Goal: Task Accomplishment & Management: Complete application form

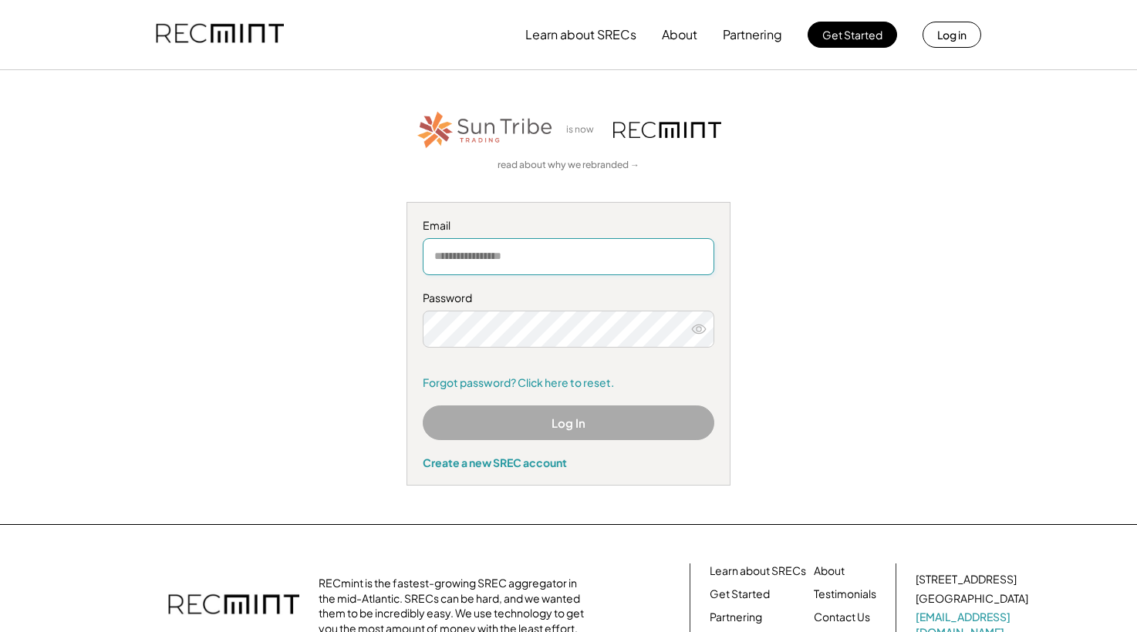
click at [619, 256] on input "email" at bounding box center [569, 256] width 292 height 37
type input "**********"
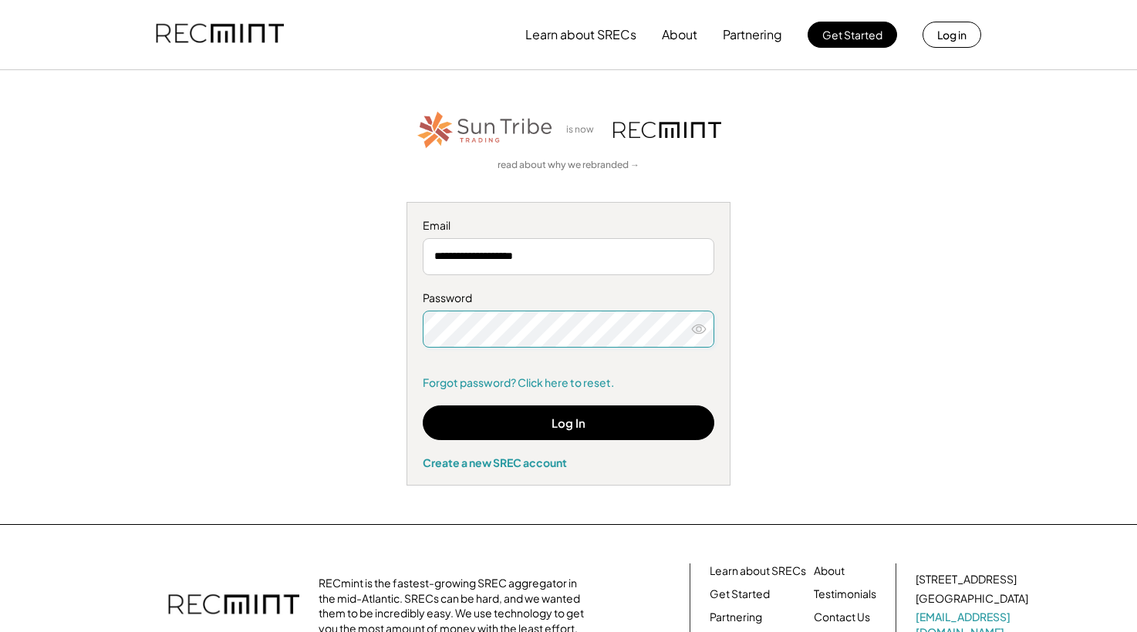
click at [693, 323] on icon at bounding box center [698, 329] width 15 height 15
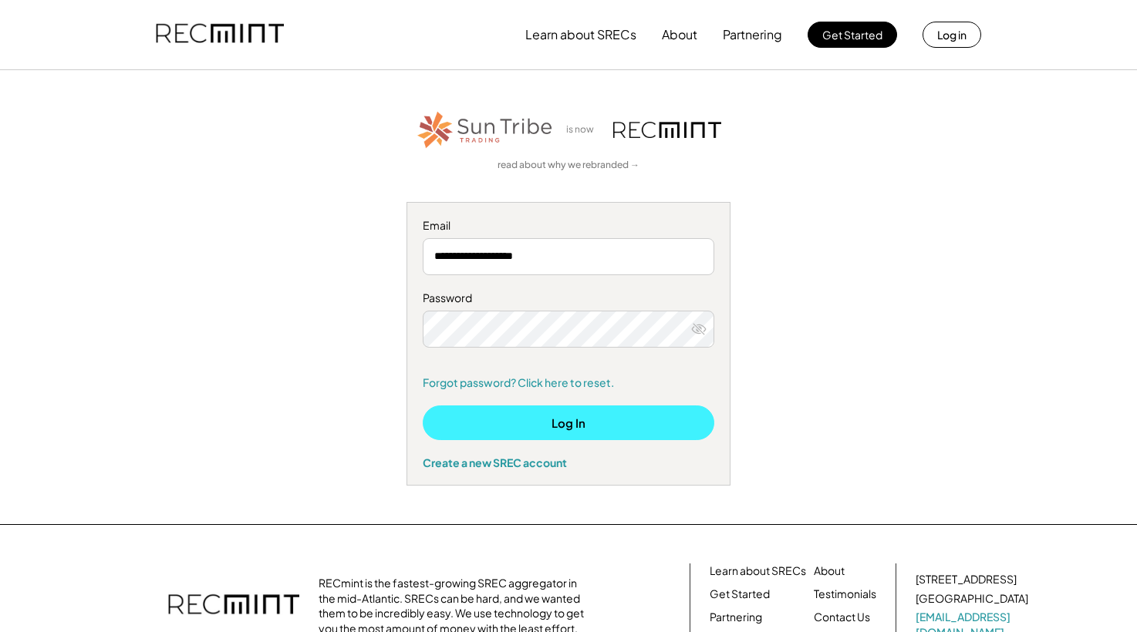
click at [600, 409] on button "Log In" at bounding box center [569, 423] width 292 height 35
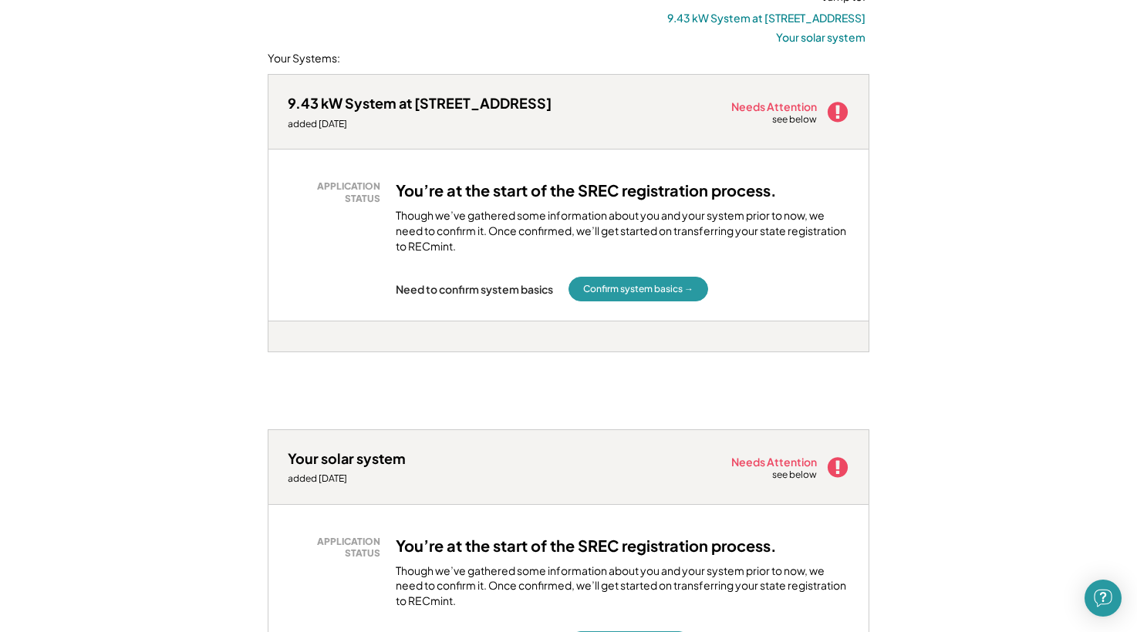
scroll to position [189, 0]
click at [645, 285] on button "Confirm system basics →" at bounding box center [638, 289] width 140 height 25
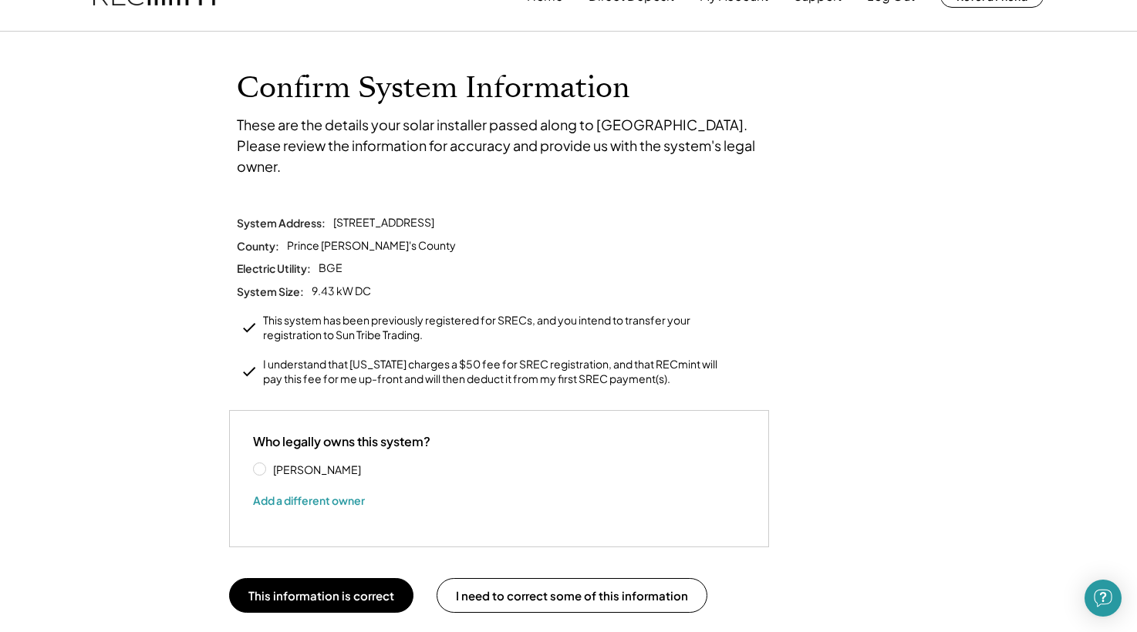
scroll to position [35, 0]
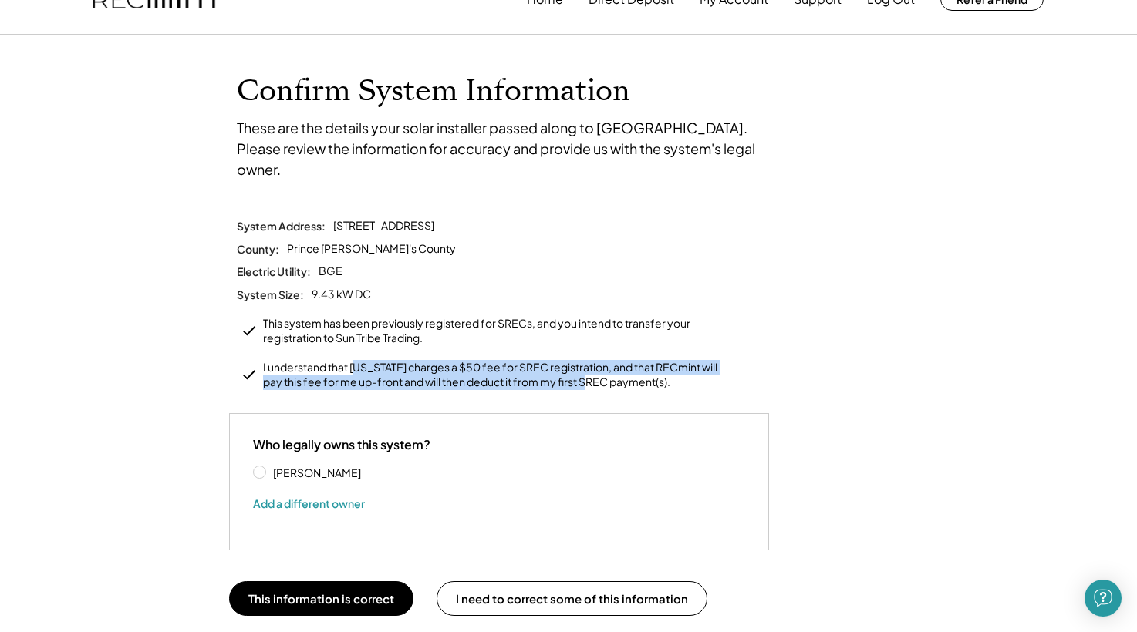
drag, startPoint x: 359, startPoint y: 344, endPoint x: 605, endPoint y: 348, distance: 245.3
click at [605, 360] on div "I understand that Maryland charges a $50 fee for SREC registration, and that RE…" at bounding box center [494, 375] width 463 height 30
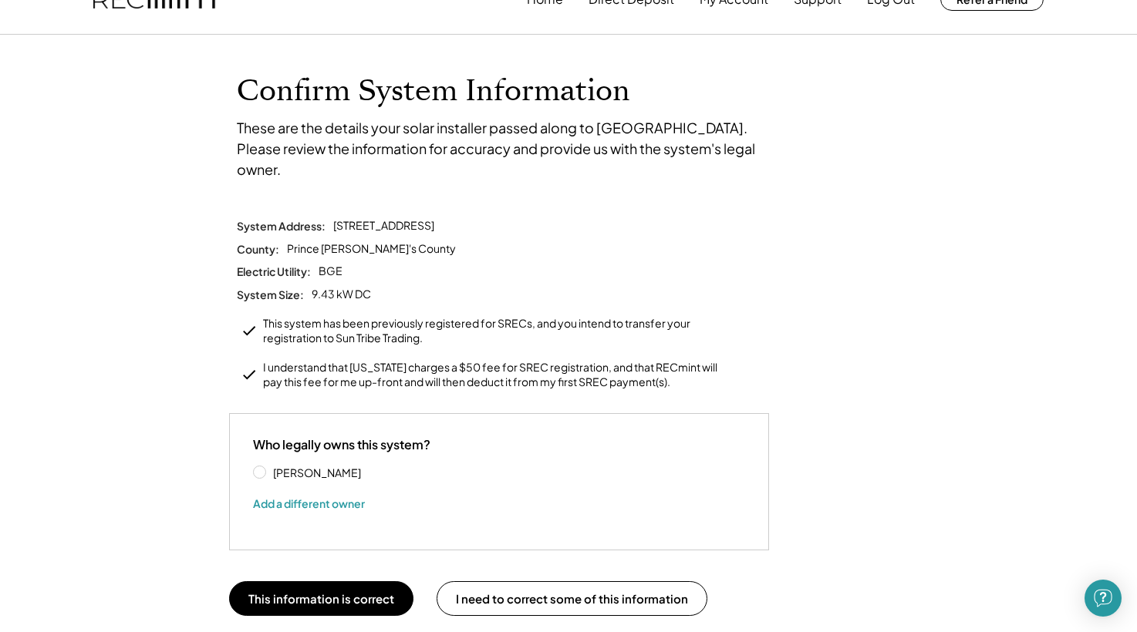
click at [752, 350] on div "System Address: 11902 Franklin St, Beltsville, MD 20705 County: Prince George's…" at bounding box center [568, 304] width 679 height 172
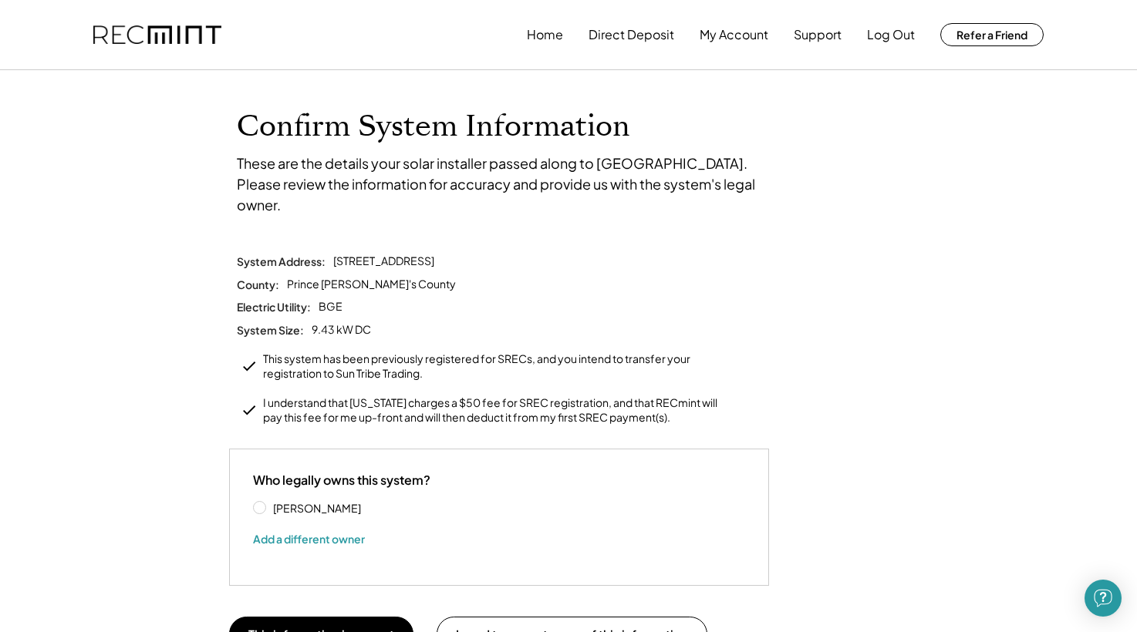
scroll to position [0, 0]
click at [551, 39] on button "Home" at bounding box center [545, 34] width 36 height 31
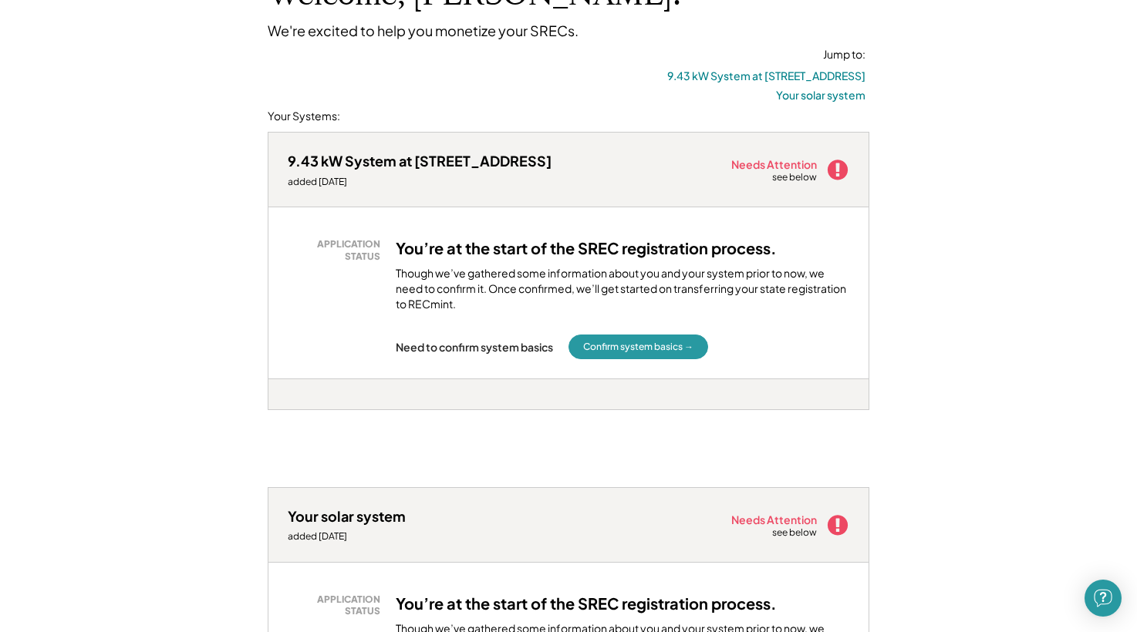
scroll to position [140, 0]
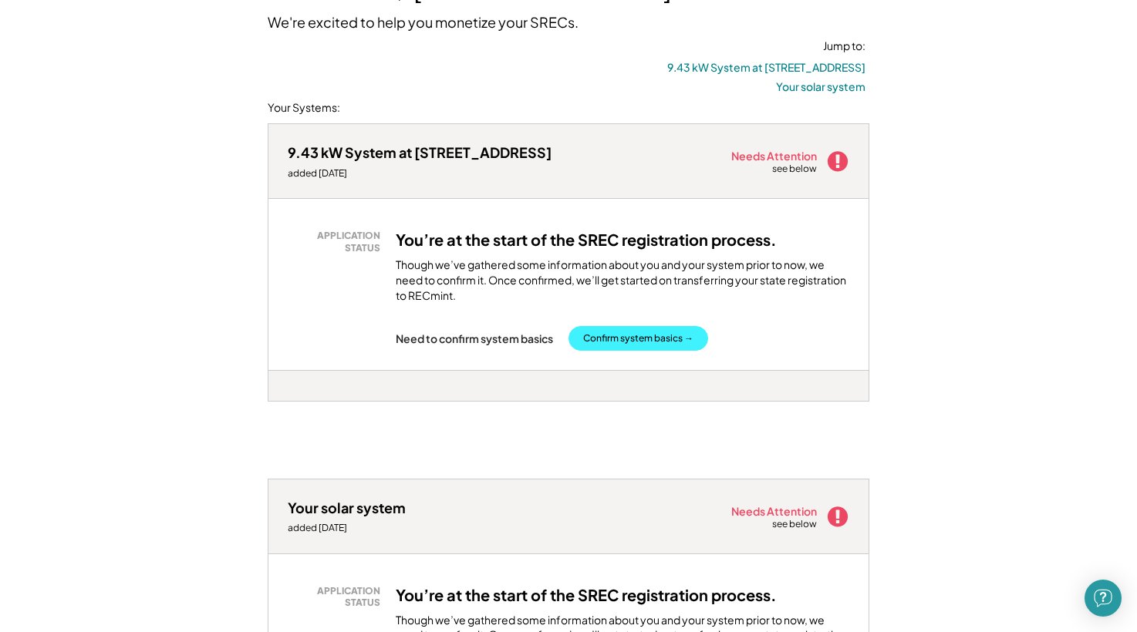
click at [691, 342] on button "Confirm system basics →" at bounding box center [638, 338] width 140 height 25
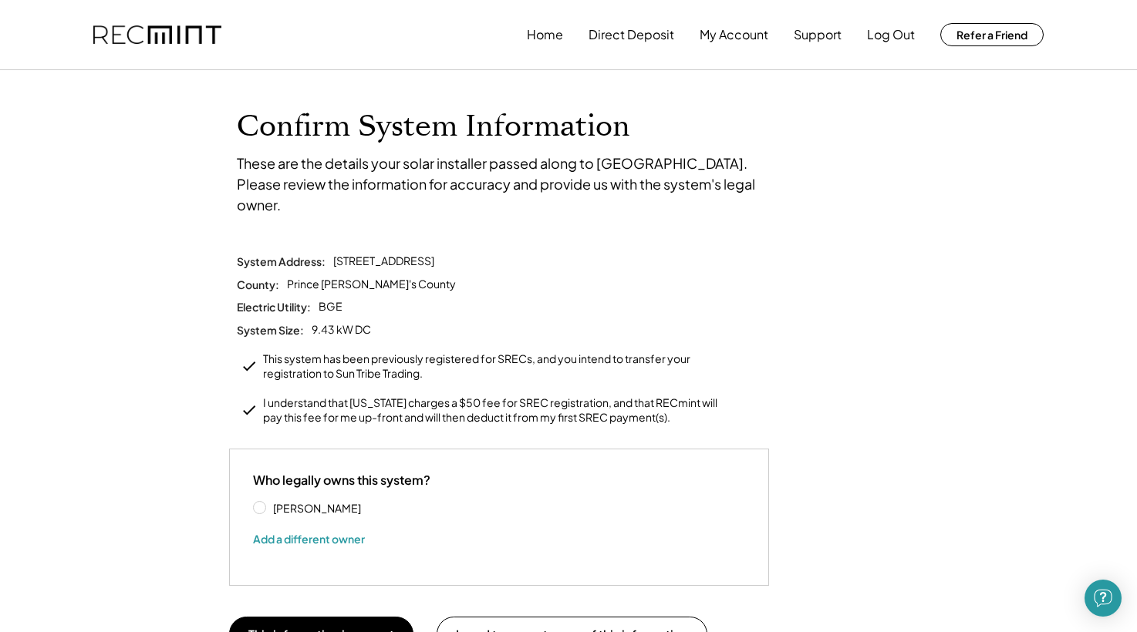
drag, startPoint x: 259, startPoint y: 379, endPoint x: 485, endPoint y: 418, distance: 229.3
click at [484, 419] on div "System Address: 11902 Franklin St, Beltsville, MD 20705 County: Prince George's…" at bounding box center [568, 420] width 694 height 332
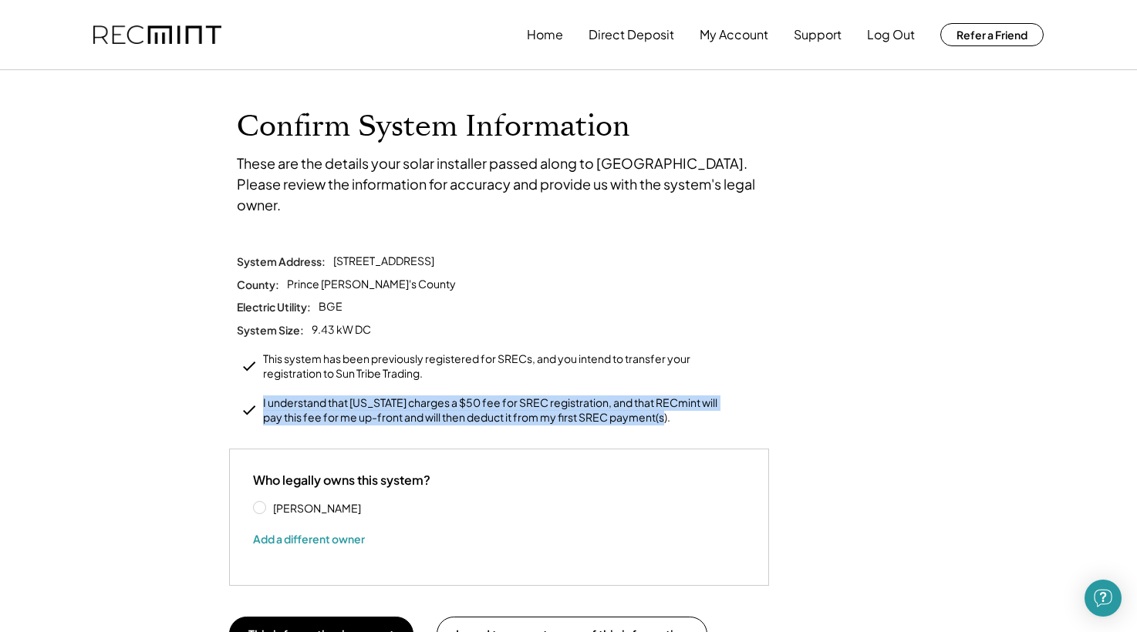
drag, startPoint x: 683, startPoint y: 399, endPoint x: 258, endPoint y: 369, distance: 426.0
click at [258, 369] on div "System Address: 11902 Franklin St, Beltsville, MD 20705 County: Prince George's…" at bounding box center [568, 340] width 679 height 172
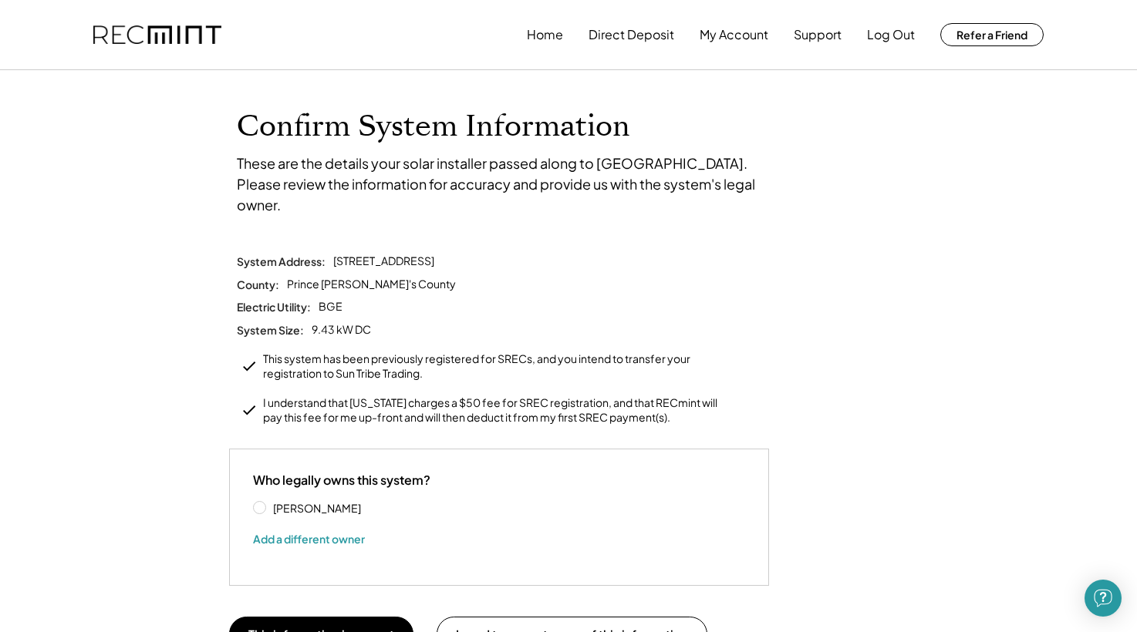
click at [814, 410] on div "System Address: 11902 Franklin St, Beltsville, MD 20705 County: Prince George's…" at bounding box center [568, 420] width 694 height 332
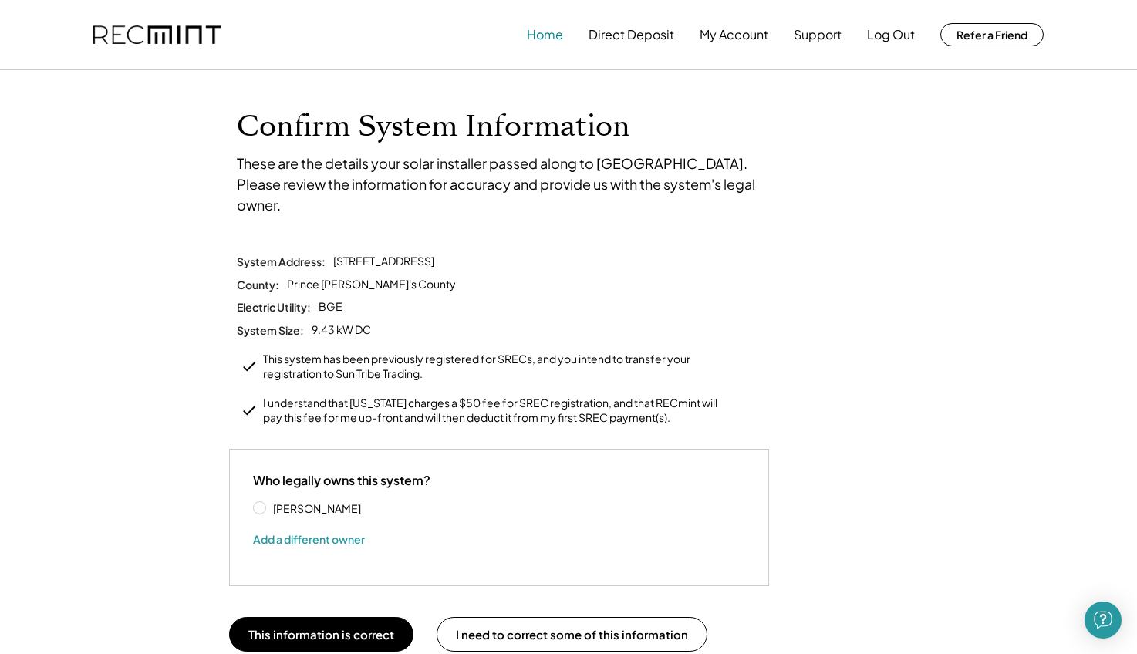
click at [547, 35] on button "Home" at bounding box center [545, 34] width 36 height 31
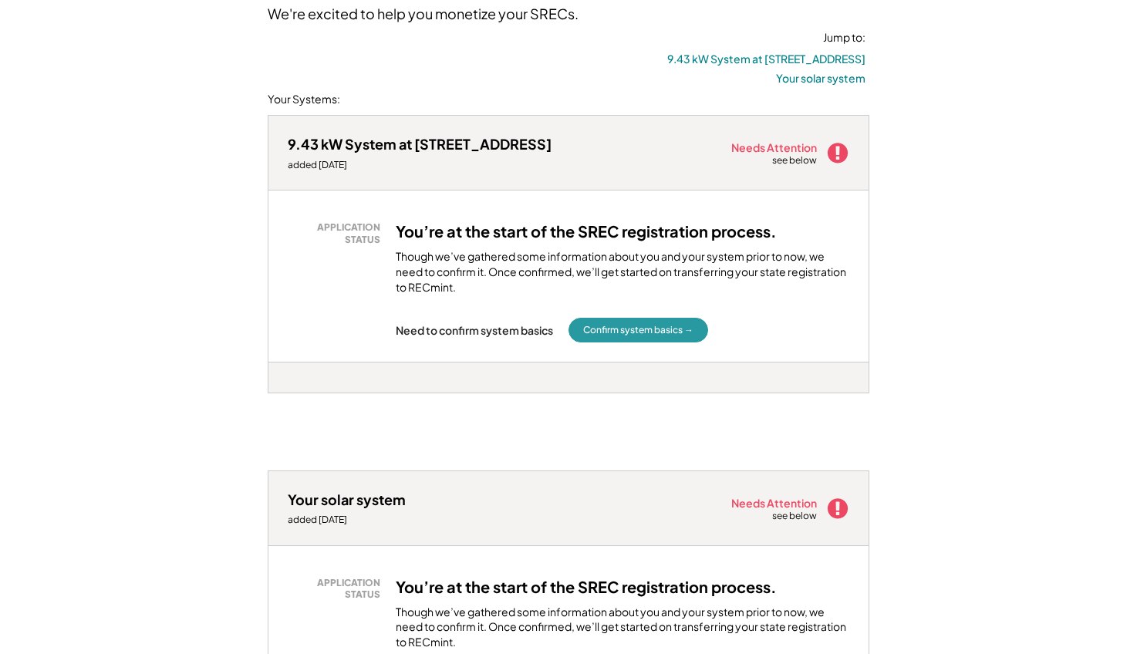
scroll to position [156, 0]
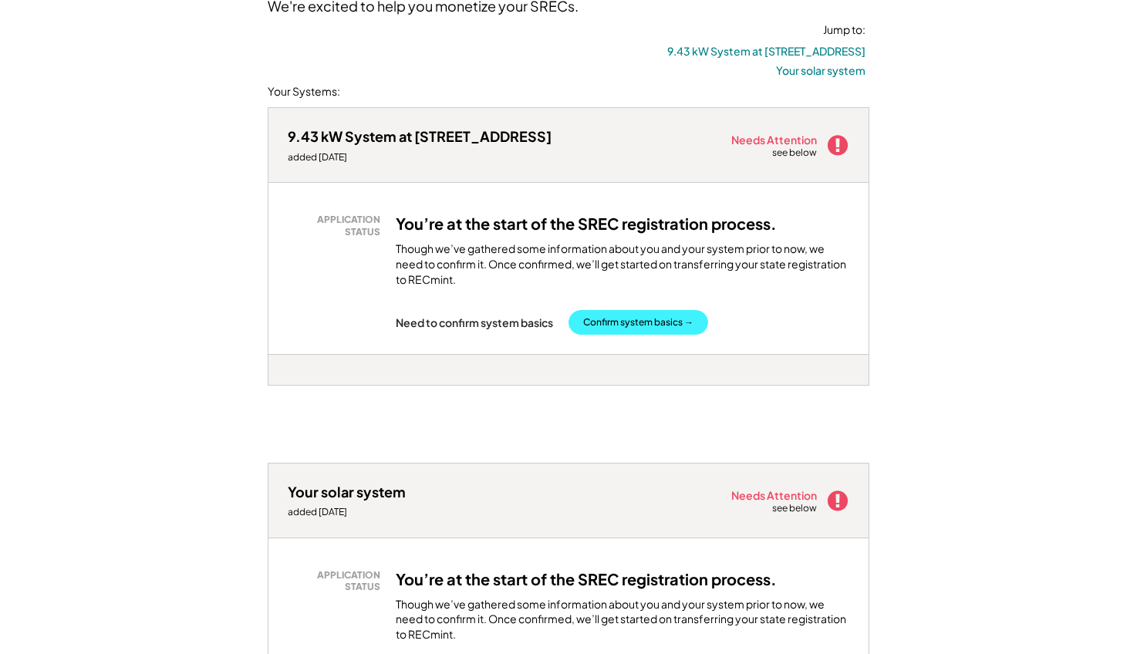
click at [669, 310] on button "Confirm system basics →" at bounding box center [638, 322] width 140 height 25
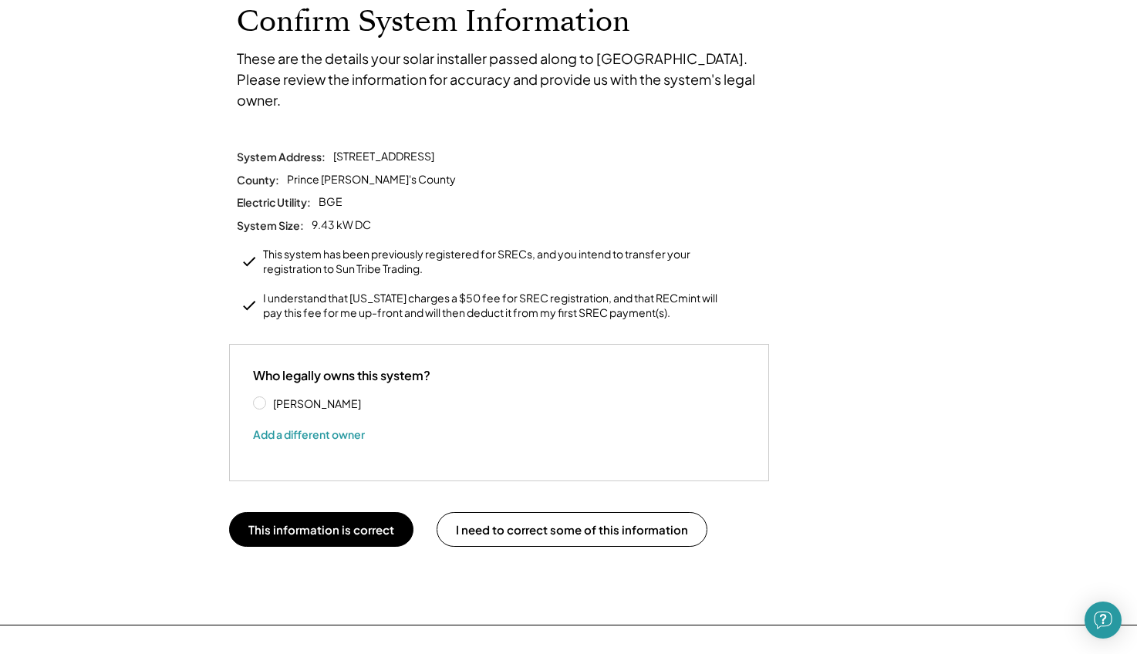
scroll to position [105, 0]
click at [295, 512] on button "This information is correct" at bounding box center [321, 529] width 184 height 35
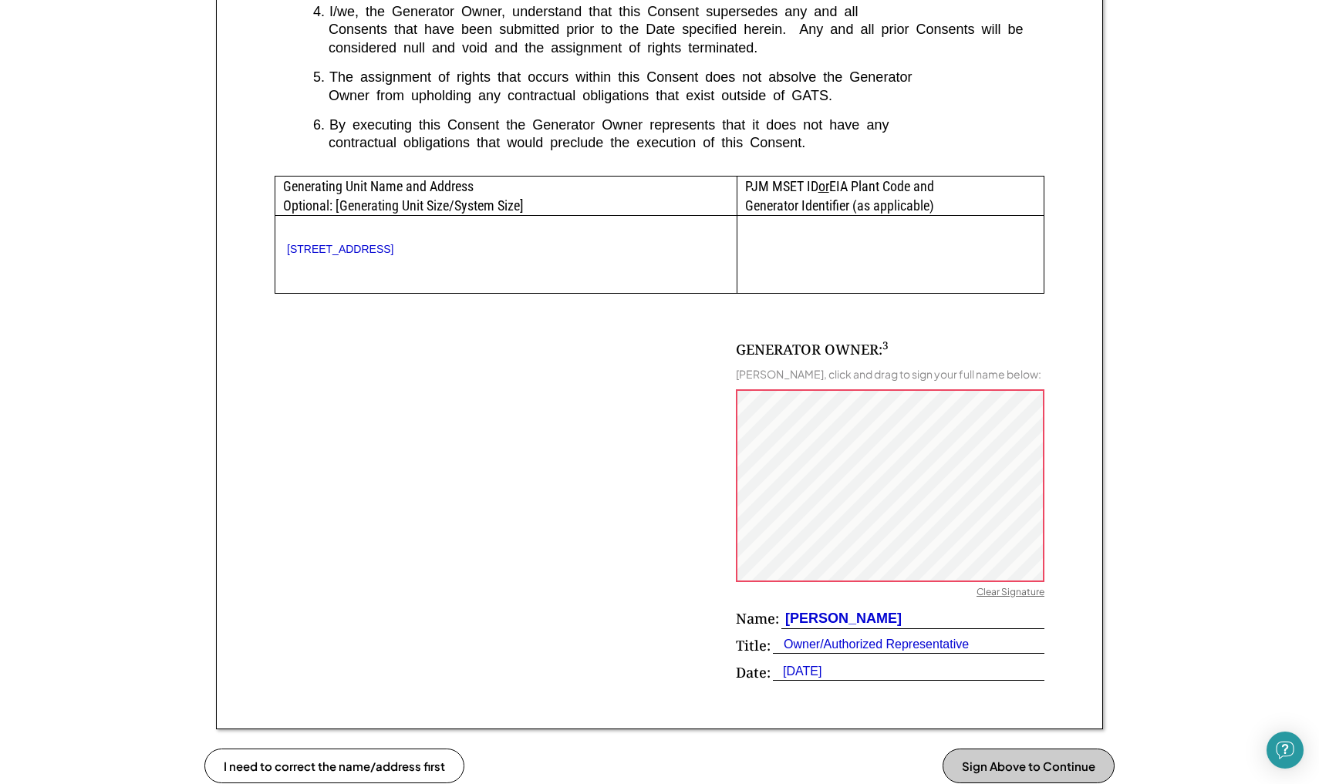
scroll to position [701, 0]
click at [676, 524] on div "GENERATOR OWNER: 3 [PERSON_NAME], click and drag to sign your full name below: …" at bounding box center [660, 490] width 770 height 396
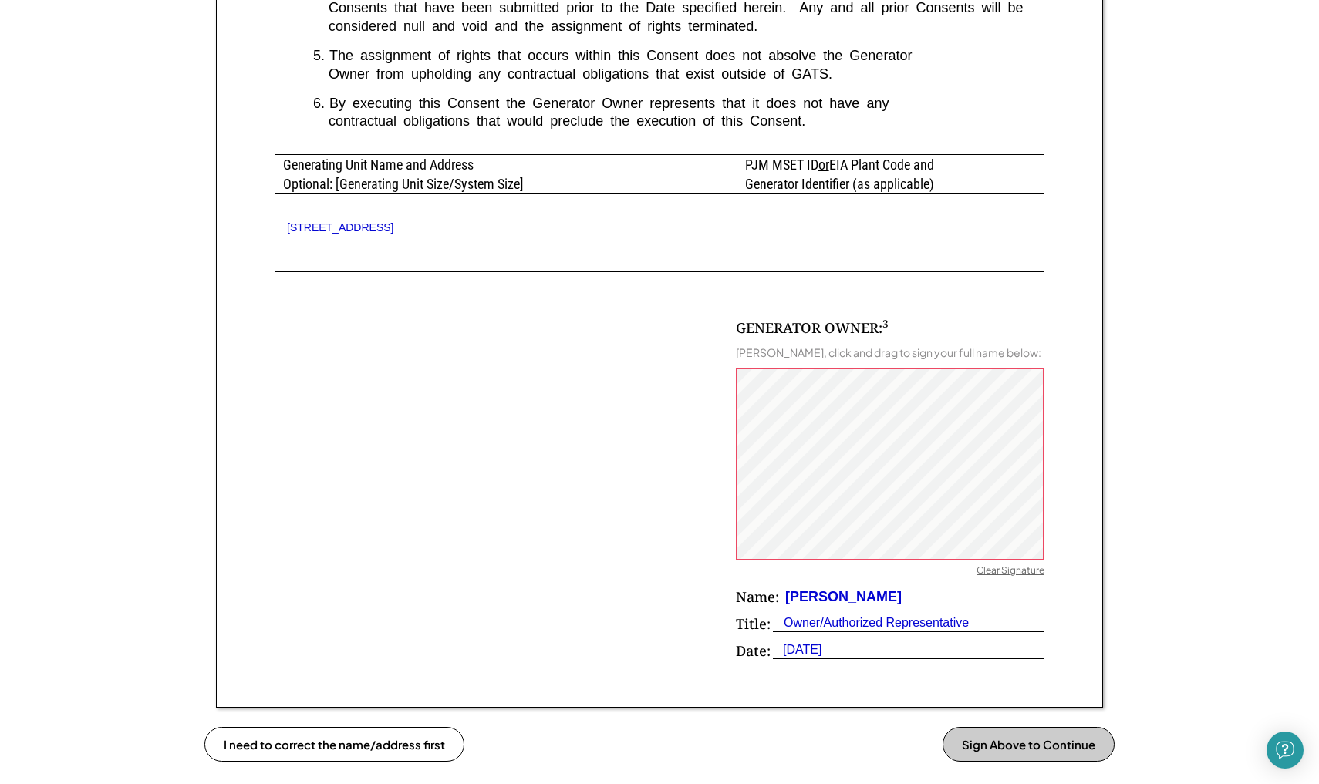
scroll to position [717, 0]
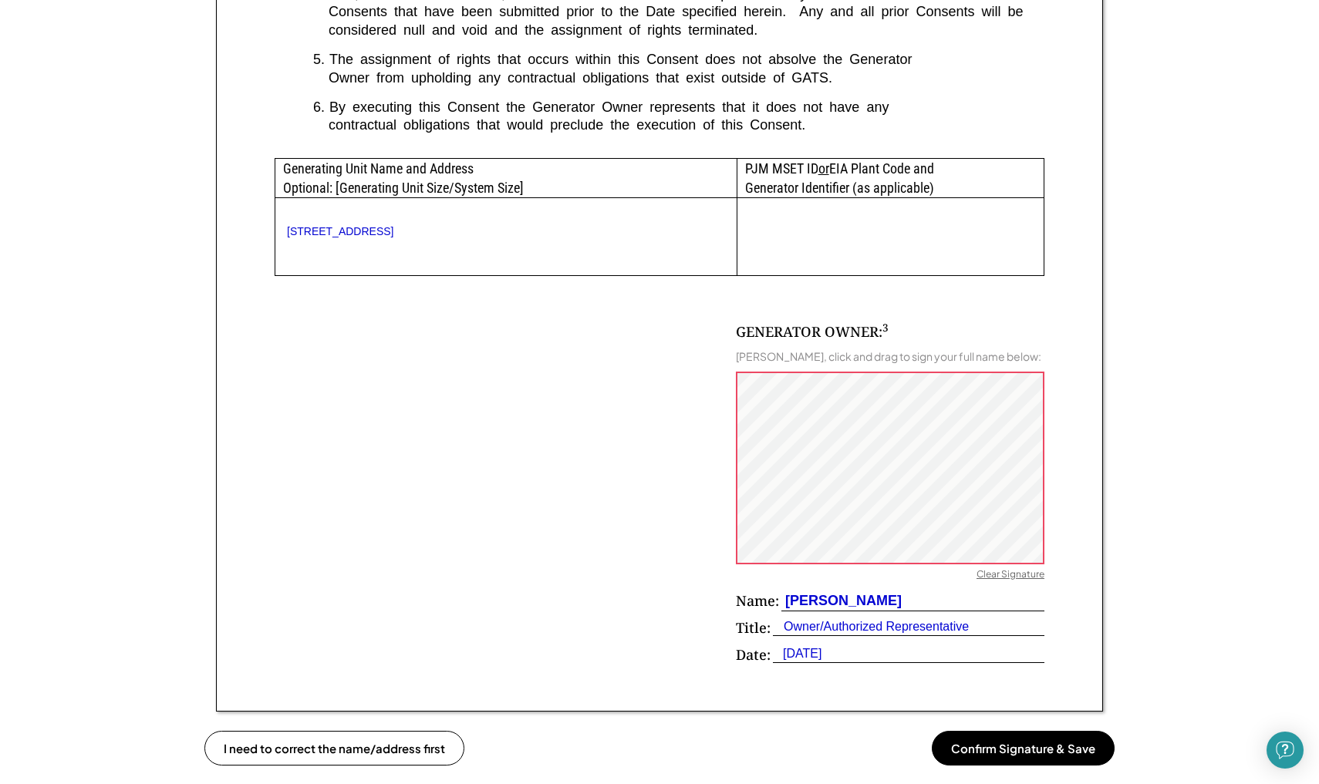
click at [1009, 653] on button "Confirm Signature & Save" at bounding box center [1023, 748] width 183 height 35
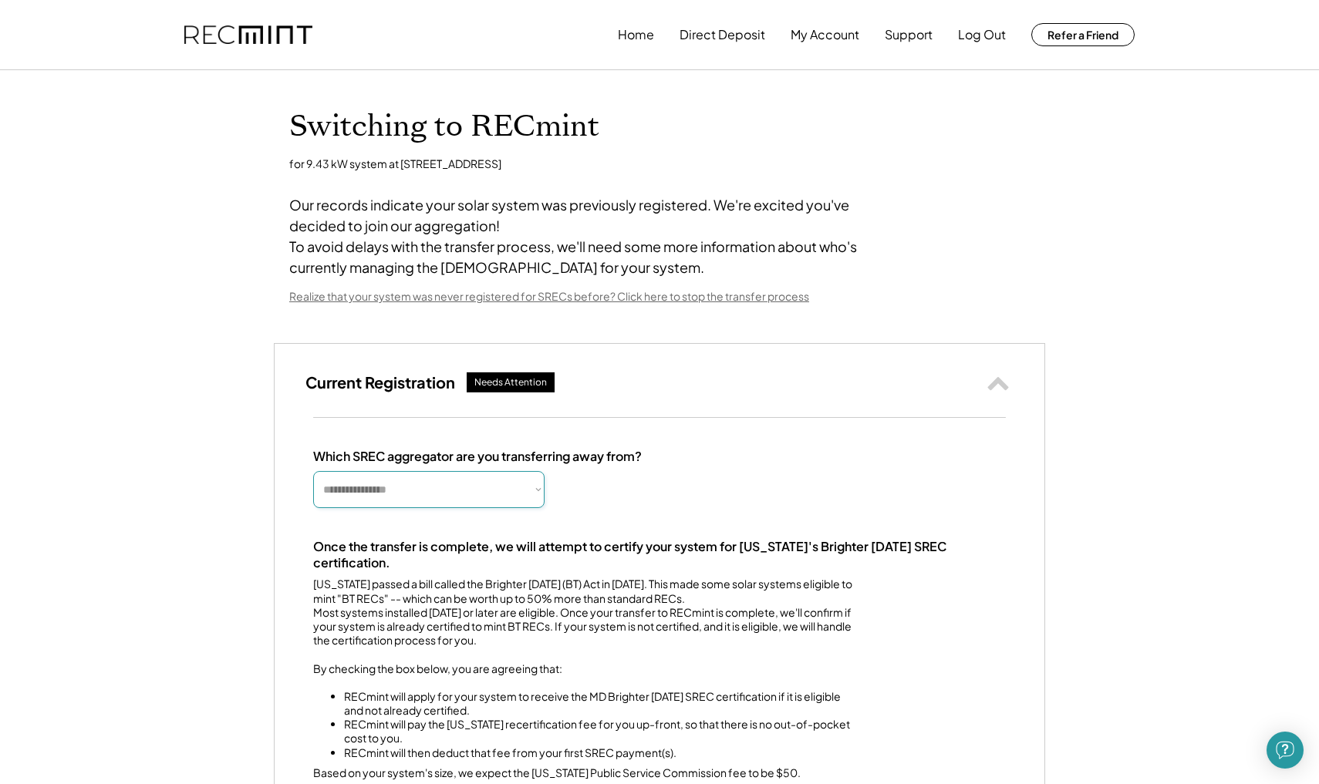
drag, startPoint x: 401, startPoint y: 508, endPoint x: 657, endPoint y: 539, distance: 258.0
click at [657, 539] on div "**********" at bounding box center [659, 628] width 693 height 359
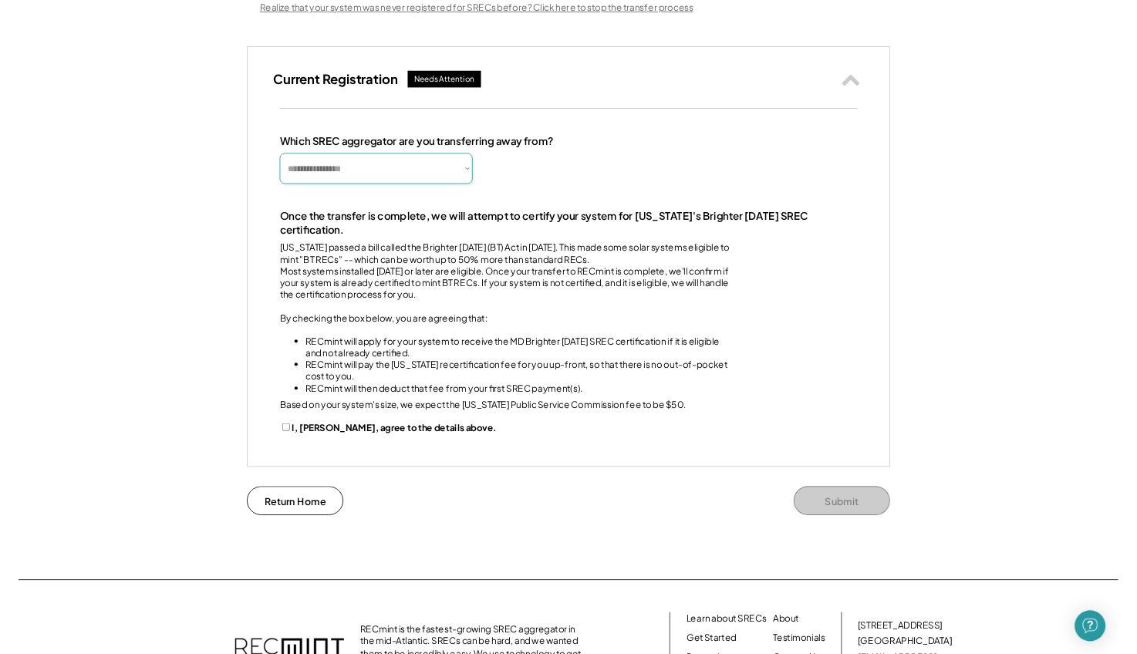
scroll to position [288, 0]
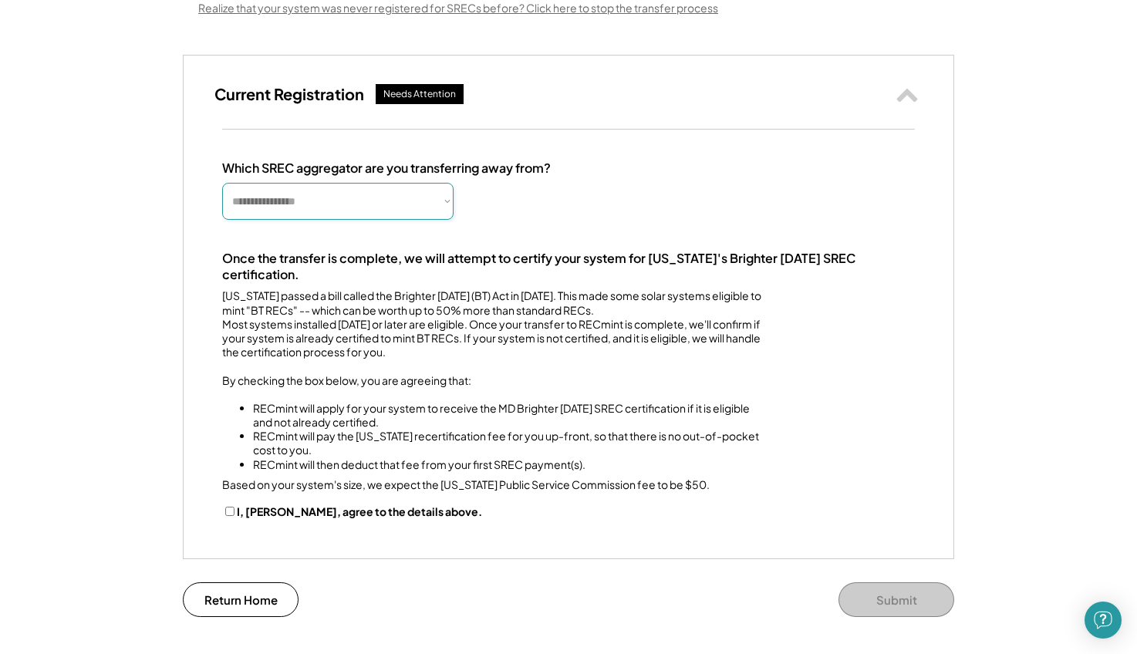
drag, startPoint x: 406, startPoint y: 235, endPoint x: 889, endPoint y: -33, distance: 552.4
click at [890, 0] on html "**********" at bounding box center [568, 39] width 1137 height 654
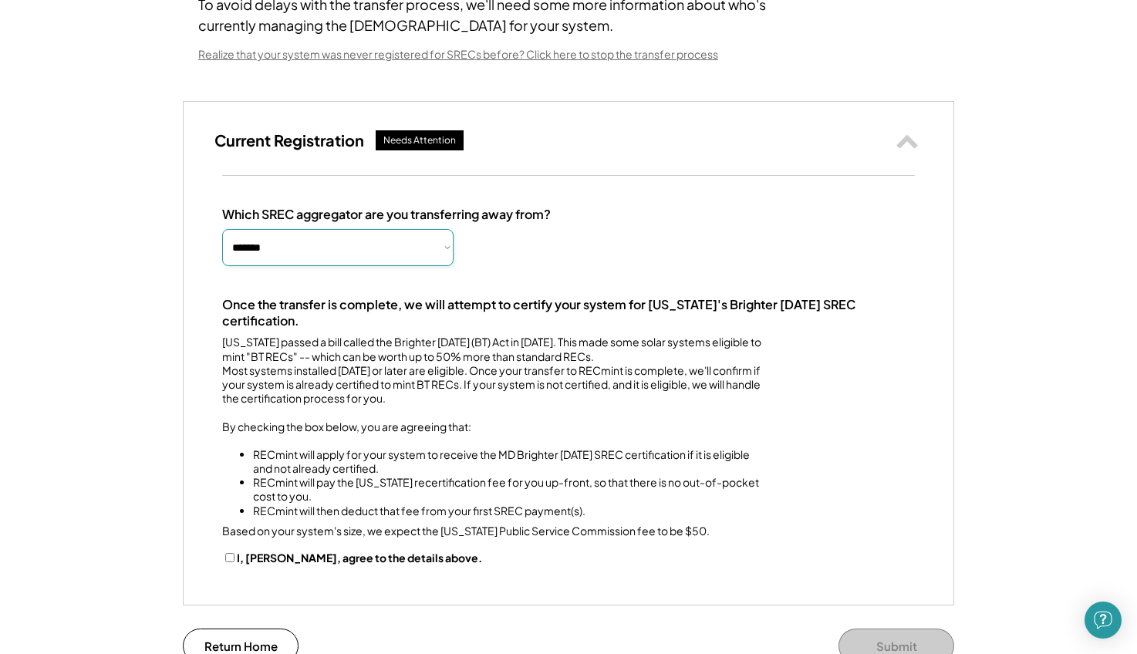
drag, startPoint x: 366, startPoint y: 263, endPoint x: 600, endPoint y: 409, distance: 276.1
click at [600, 409] on div "**********" at bounding box center [568, 386] width 693 height 359
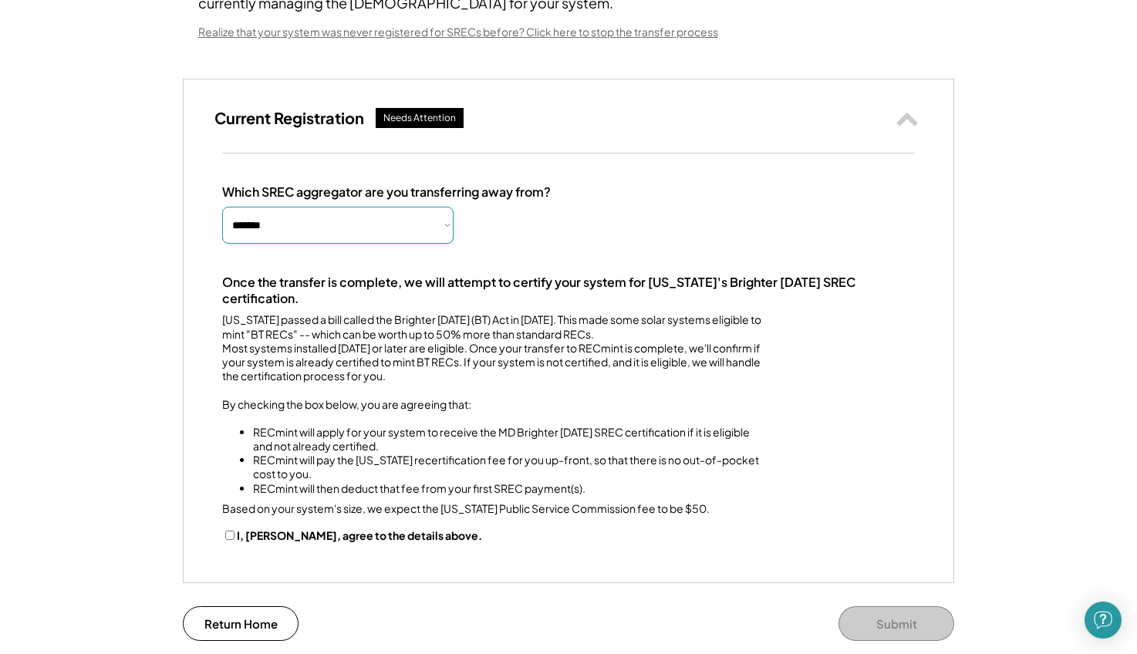
scroll to position [268, 0]
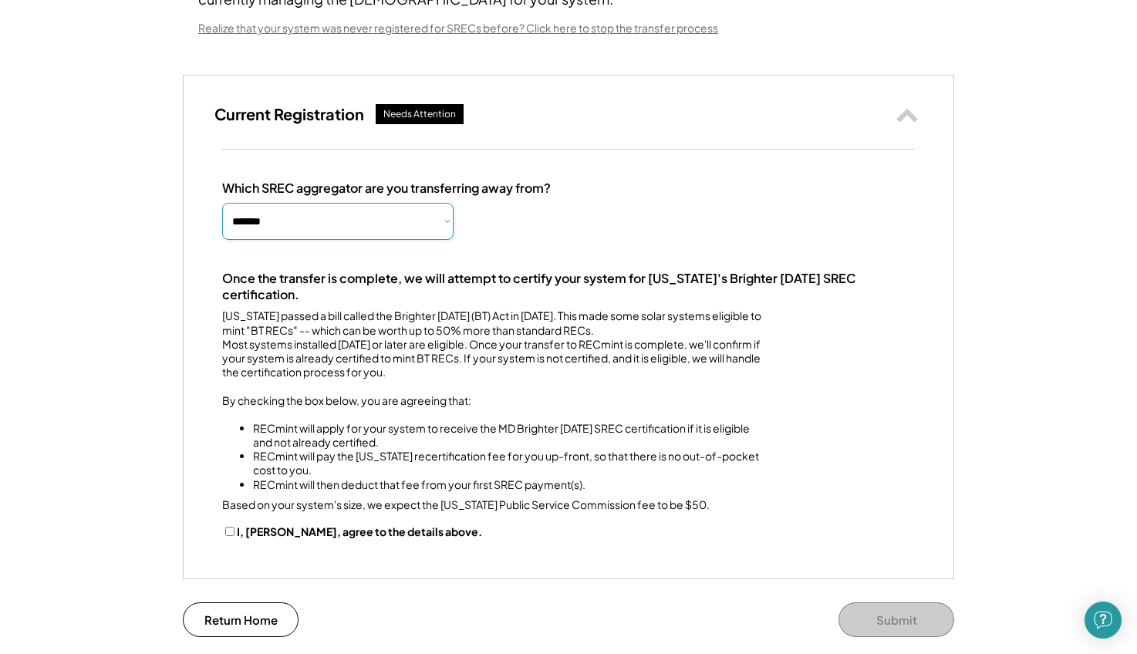
drag, startPoint x: 368, startPoint y: 251, endPoint x: 551, endPoint y: 279, distance: 184.9
click at [551, 279] on div "**********" at bounding box center [568, 359] width 693 height 359
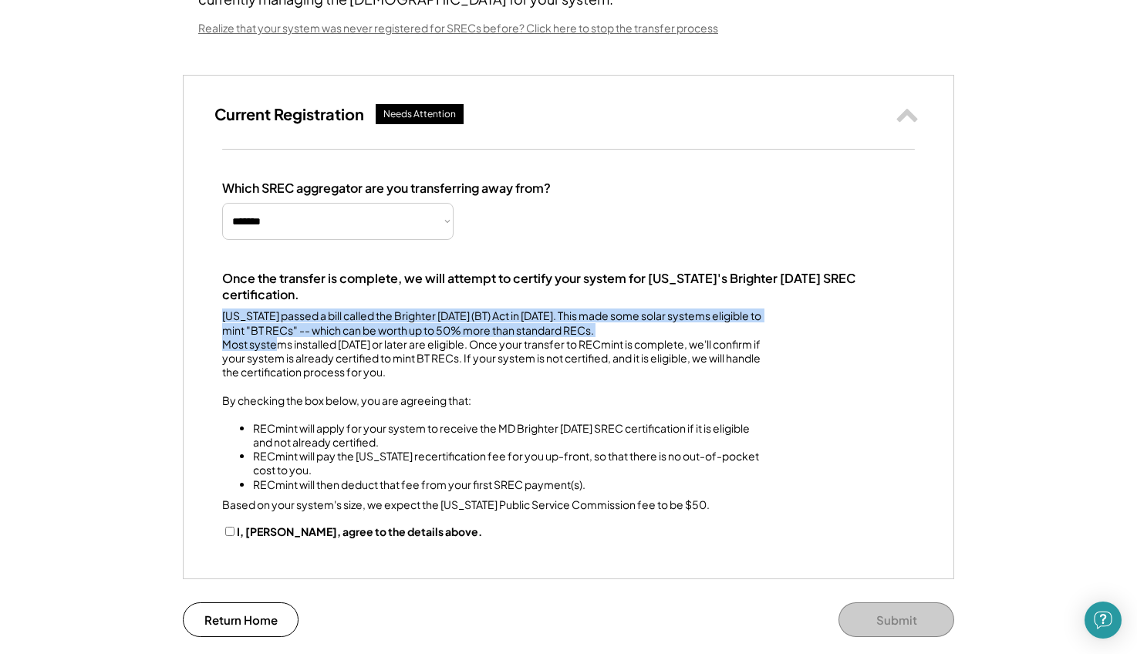
drag, startPoint x: 282, startPoint y: 370, endPoint x: 537, endPoint y: 360, distance: 255.5
click at [537, 360] on div "Maryland passed a bill called the Brighter Tomorrow (BT) Act in 2024. This made…" at bounding box center [492, 400] width 540 height 182
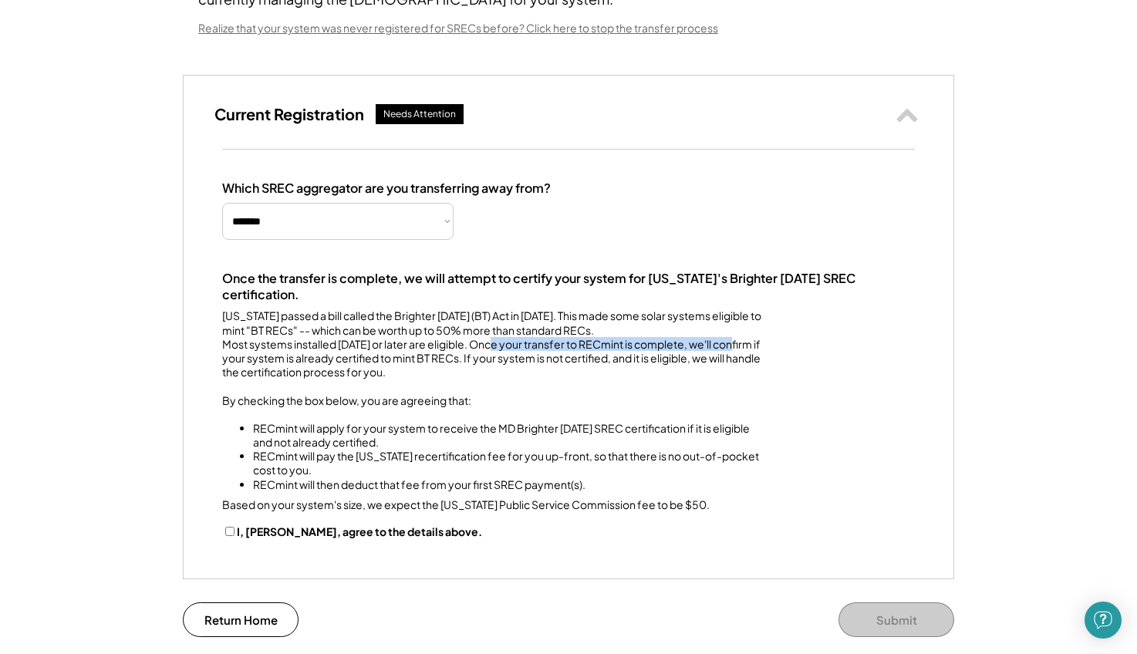
drag, startPoint x: 487, startPoint y: 374, endPoint x: 745, endPoint y: 372, distance: 258.4
click at [745, 373] on div "Maryland passed a bill called the Brighter Tomorrow (BT) Act in 2024. This made…" at bounding box center [492, 400] width 540 height 182
drag, startPoint x: 273, startPoint y: 393, endPoint x: 461, endPoint y: 386, distance: 188.4
click at [461, 386] on div "Maryland passed a bill called the Brighter Tomorrow (BT) Act in 2024. This made…" at bounding box center [492, 400] width 540 height 182
click at [451, 390] on div "Maryland passed a bill called the Brighter Tomorrow (BT) Act in 2024. This made…" at bounding box center [492, 400] width 540 height 182
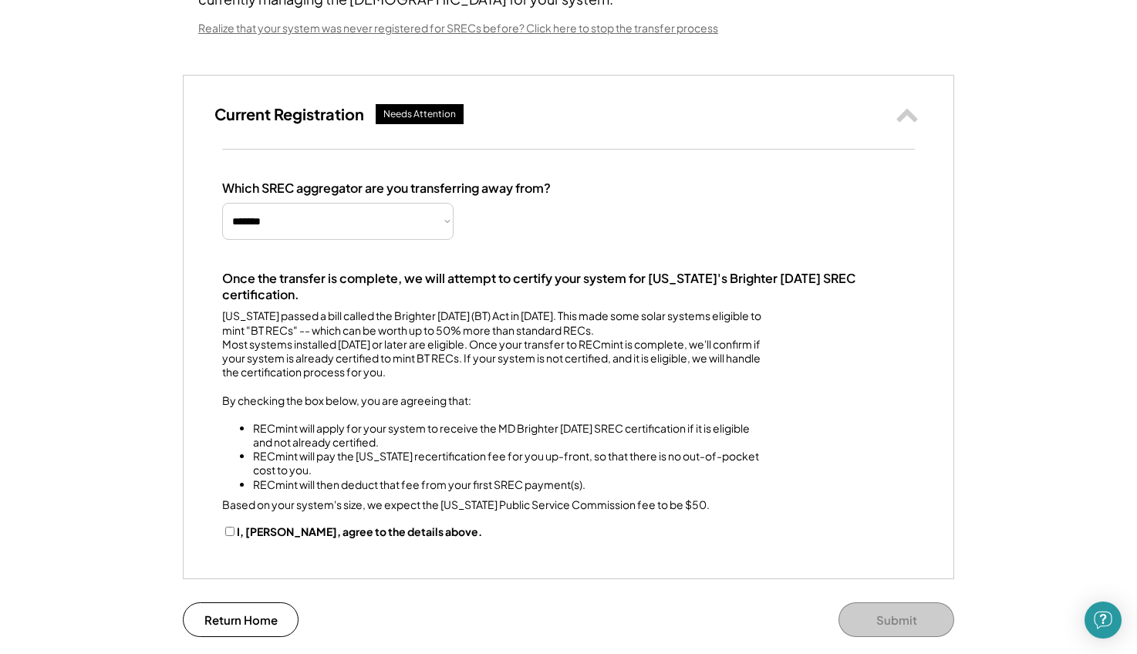
drag, startPoint x: 444, startPoint y: 390, endPoint x: 584, endPoint y: 392, distance: 139.6
click at [584, 393] on div "Maryland passed a bill called the Brighter Tomorrow (BT) Act in 2024. This made…" at bounding box center [492, 400] width 540 height 182
click at [592, 388] on div "Maryland passed a bill called the Brighter Tomorrow (BT) Act in 2024. This made…" at bounding box center [492, 400] width 540 height 182
drag, startPoint x: 622, startPoint y: 388, endPoint x: 770, endPoint y: 399, distance: 147.7
click at [770, 399] on div "Once the transfer is complete, we will attempt to certify your system for Maryl…" at bounding box center [568, 405] width 693 height 269
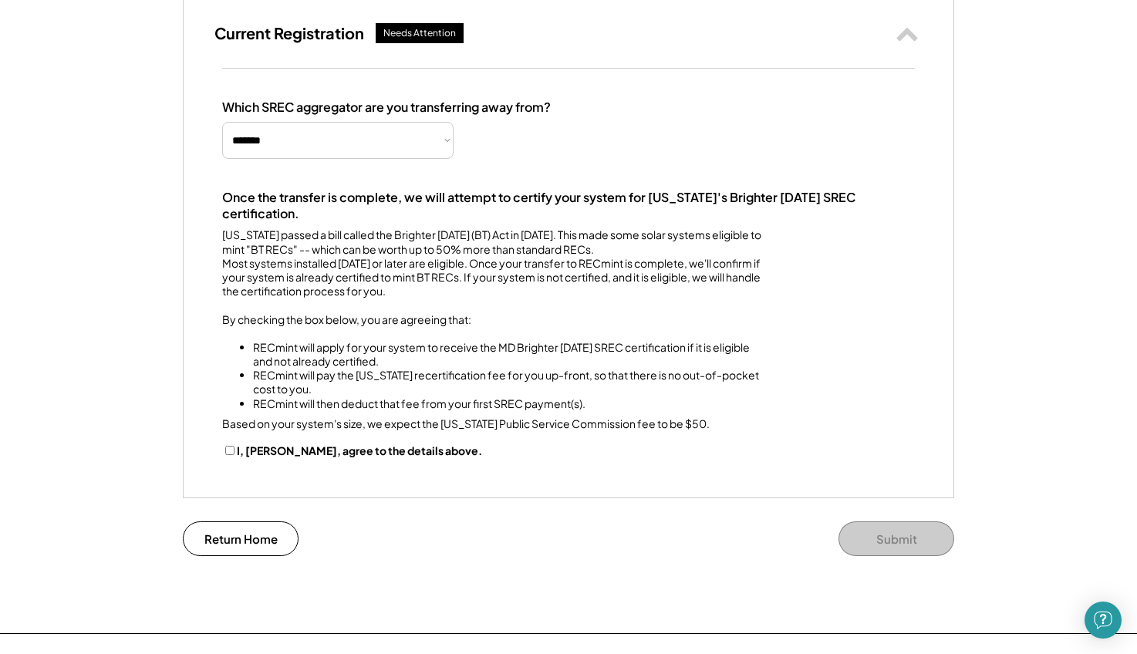
scroll to position [353, 0]
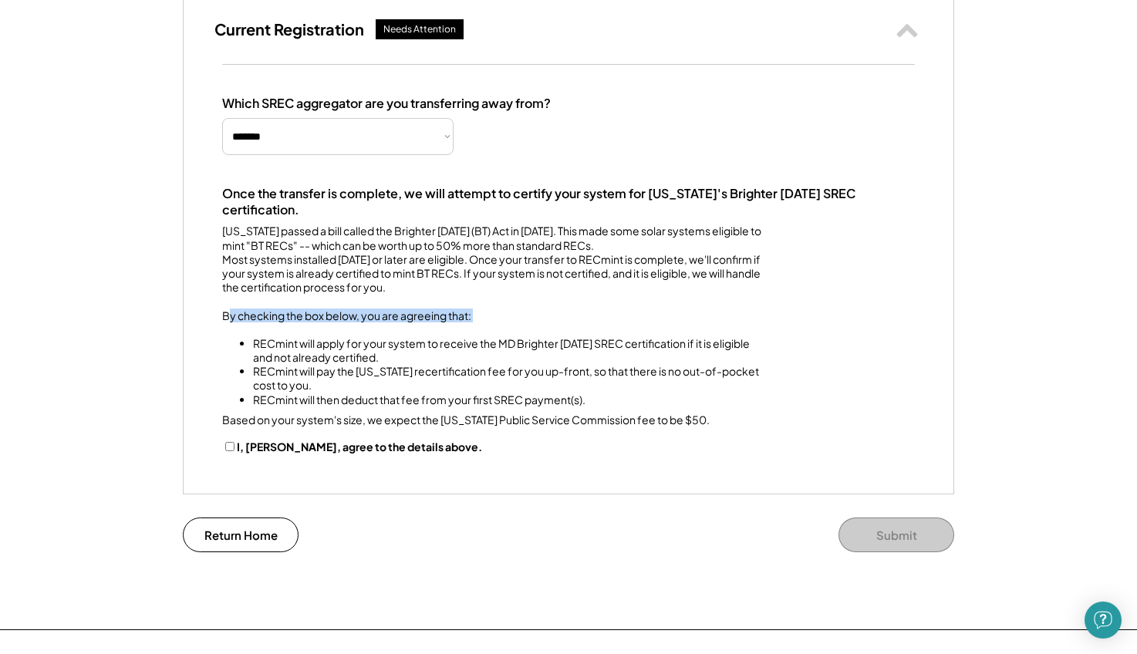
drag, startPoint x: 228, startPoint y: 349, endPoint x: 489, endPoint y: 357, distance: 260.8
click at [489, 357] on div "Maryland passed a bill called the Brighter Tomorrow (BT) Act in 2024. This made…" at bounding box center [492, 315] width 540 height 182
click at [356, 364] on li "RECmint will apply for your system to receive the MD Brighter Tomorrow SREC cer…" at bounding box center [507, 350] width 509 height 28
drag, startPoint x: 383, startPoint y: 379, endPoint x: 674, endPoint y: 386, distance: 290.9
click at [674, 364] on li "RECmint will apply for your system to receive the MD Brighter Tomorrow SREC cer…" at bounding box center [507, 350] width 509 height 28
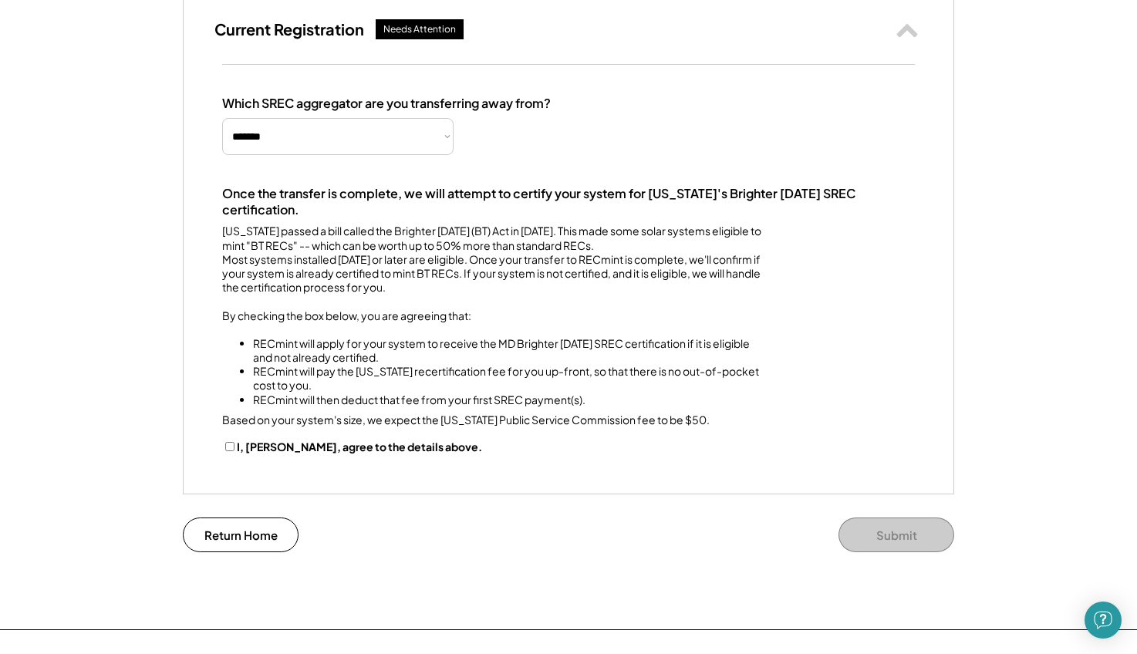
click at [674, 364] on li "RECmint will apply for your system to receive the MD Brighter Tomorrow SREC cer…" at bounding box center [507, 350] width 509 height 28
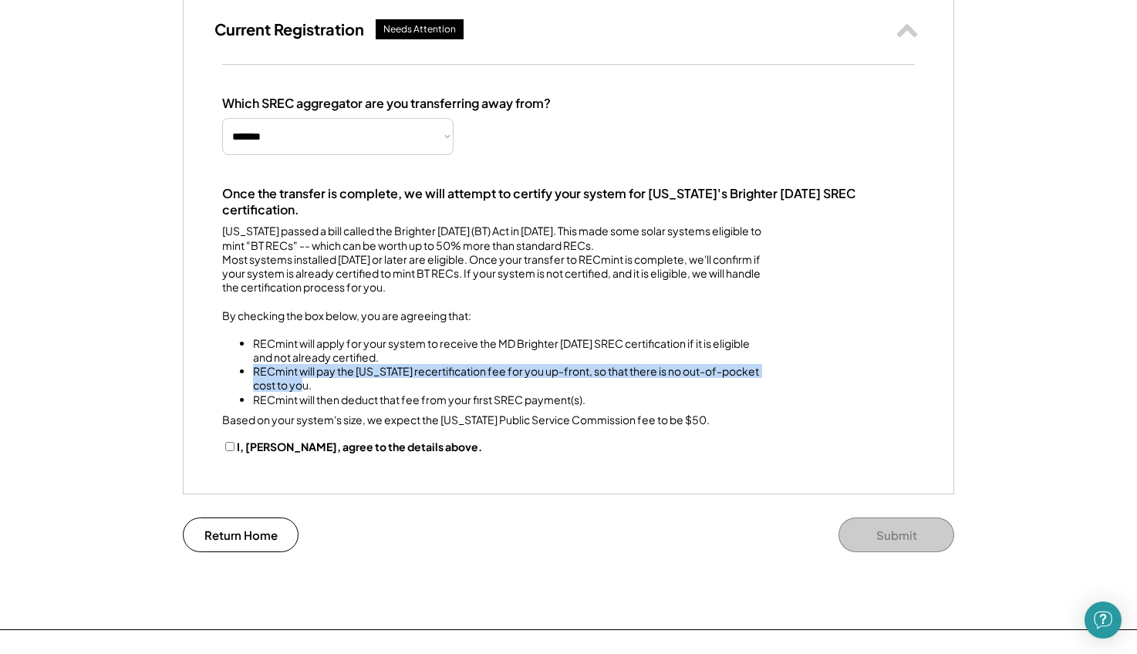
drag, startPoint x: 252, startPoint y: 401, endPoint x: 462, endPoint y: 410, distance: 210.0
click at [462, 406] on ul "RECmint will apply for your system to receive the MD Brighter Tomorrow SREC cer…" at bounding box center [492, 364] width 540 height 84
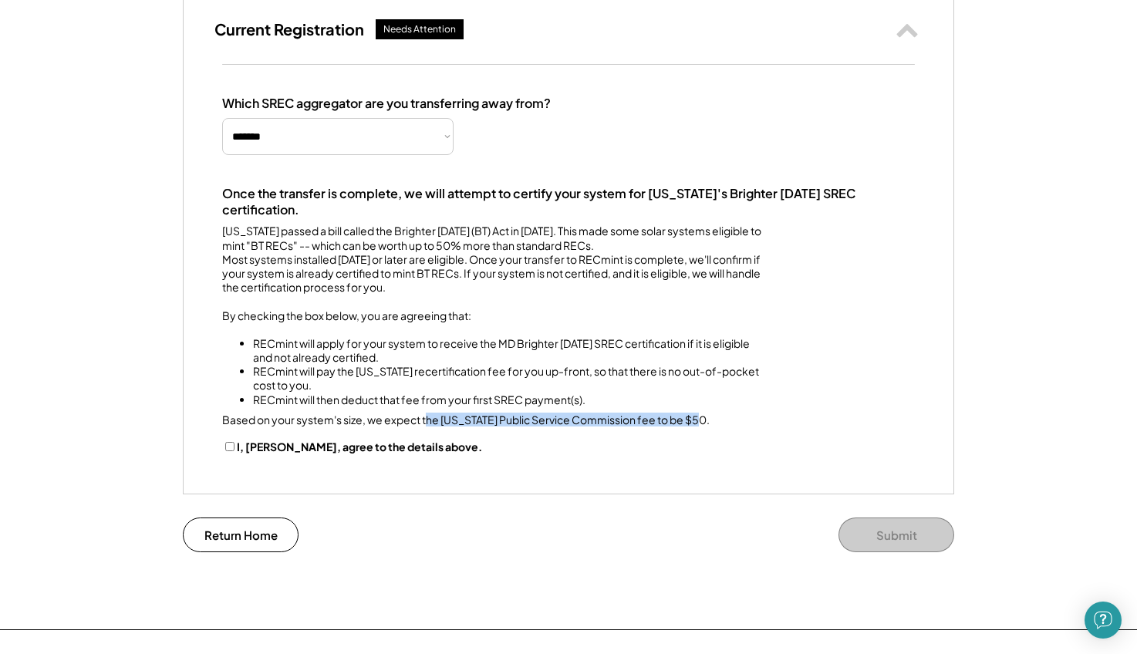
drag, startPoint x: 430, startPoint y: 452, endPoint x: 579, endPoint y: 454, distance: 149.6
click at [580, 427] on div "Based on your system's size, we expect the Maryland Public Service Commission f…" at bounding box center [465, 420] width 487 height 14
click at [373, 454] on label "I, Jose Sorto, agree to the details above." at bounding box center [359, 447] width 245 height 14
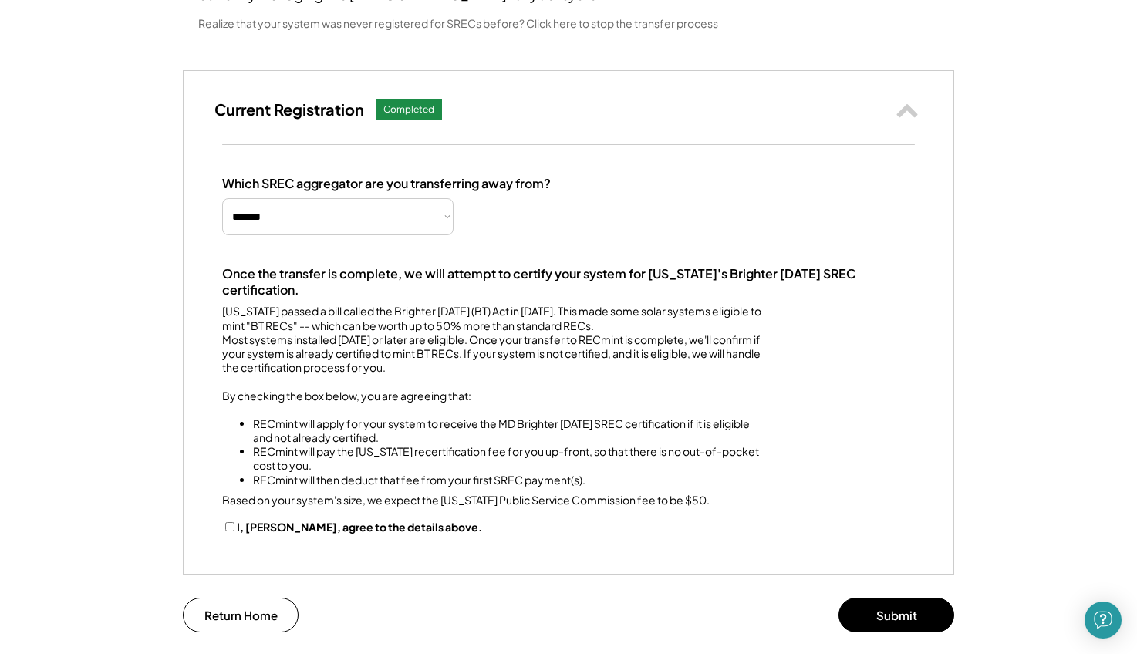
scroll to position [275, 0]
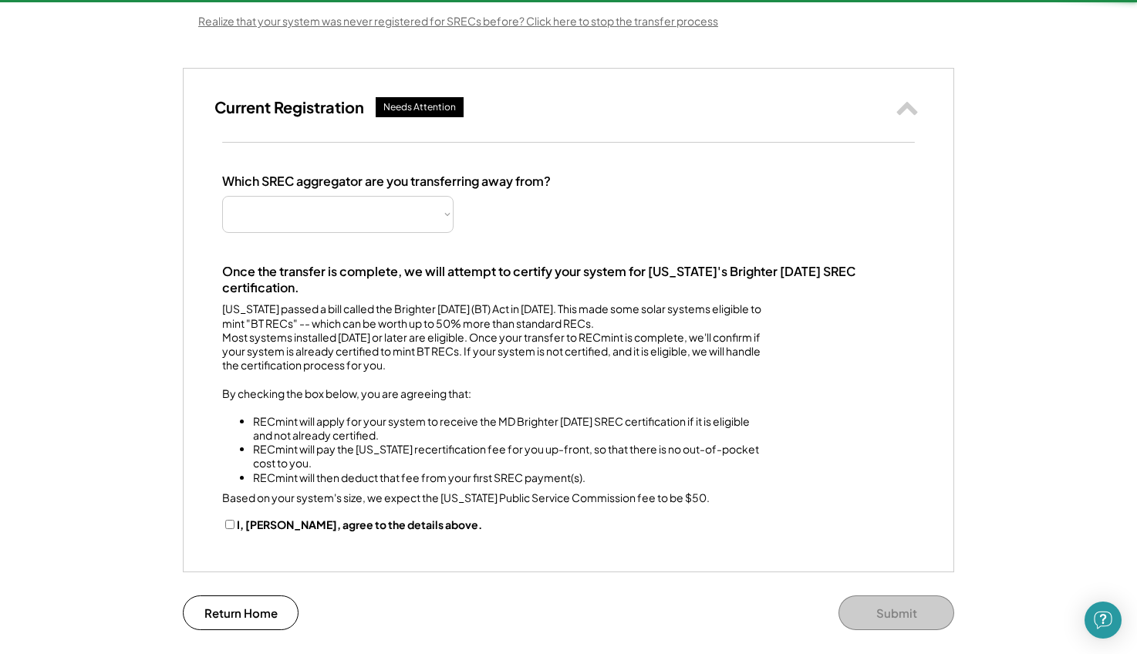
click at [587, 252] on div "**********" at bounding box center [568, 353] width 693 height 359
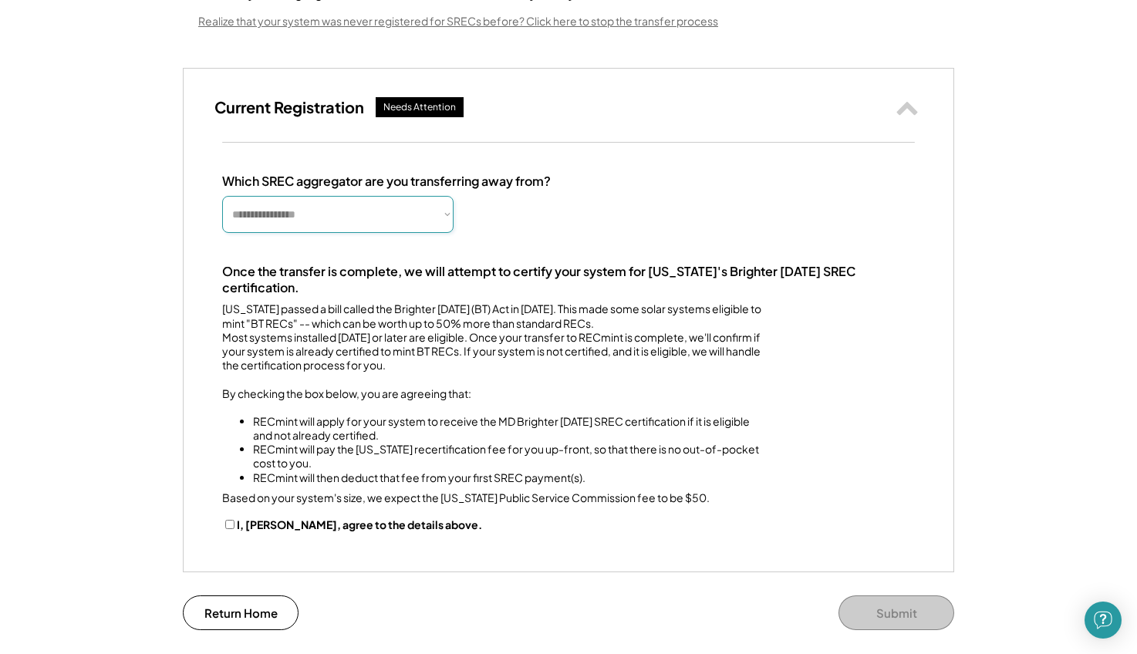
select select "*********"
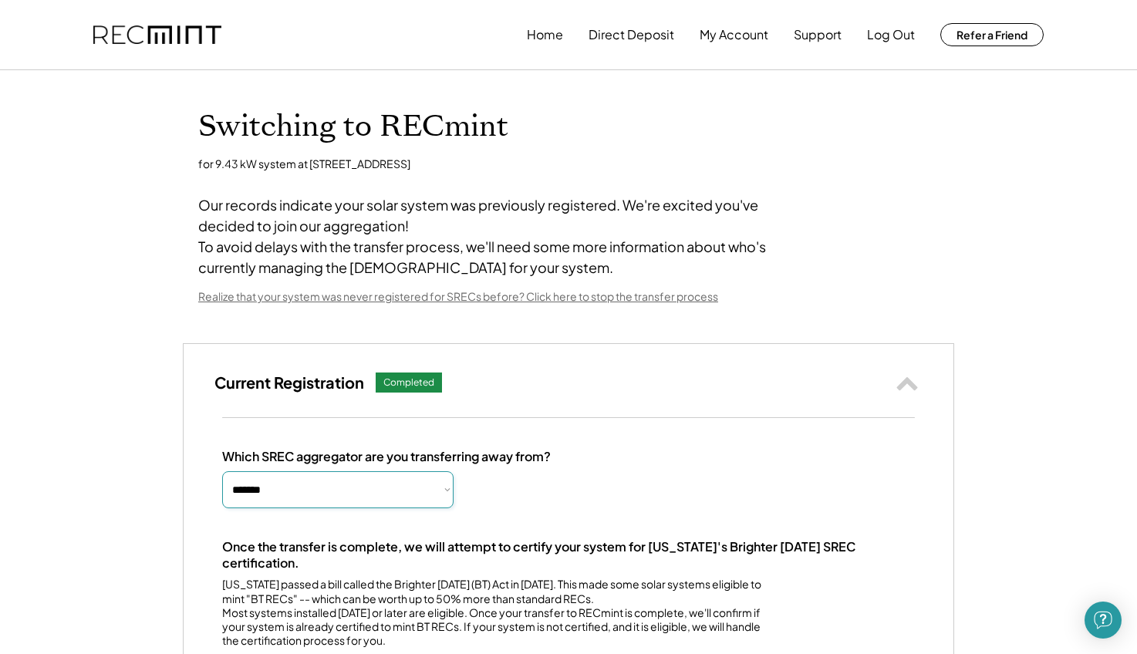
scroll to position [0, 0]
click at [548, 34] on button "Home" at bounding box center [545, 34] width 36 height 31
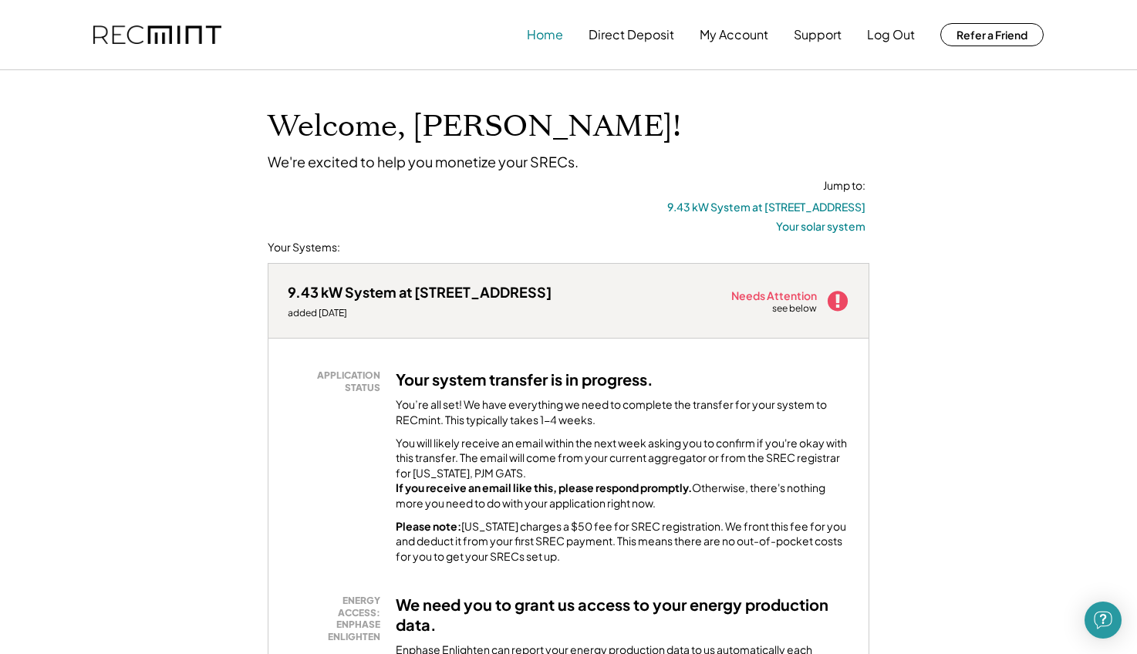
click at [553, 39] on button "Home" at bounding box center [545, 34] width 36 height 31
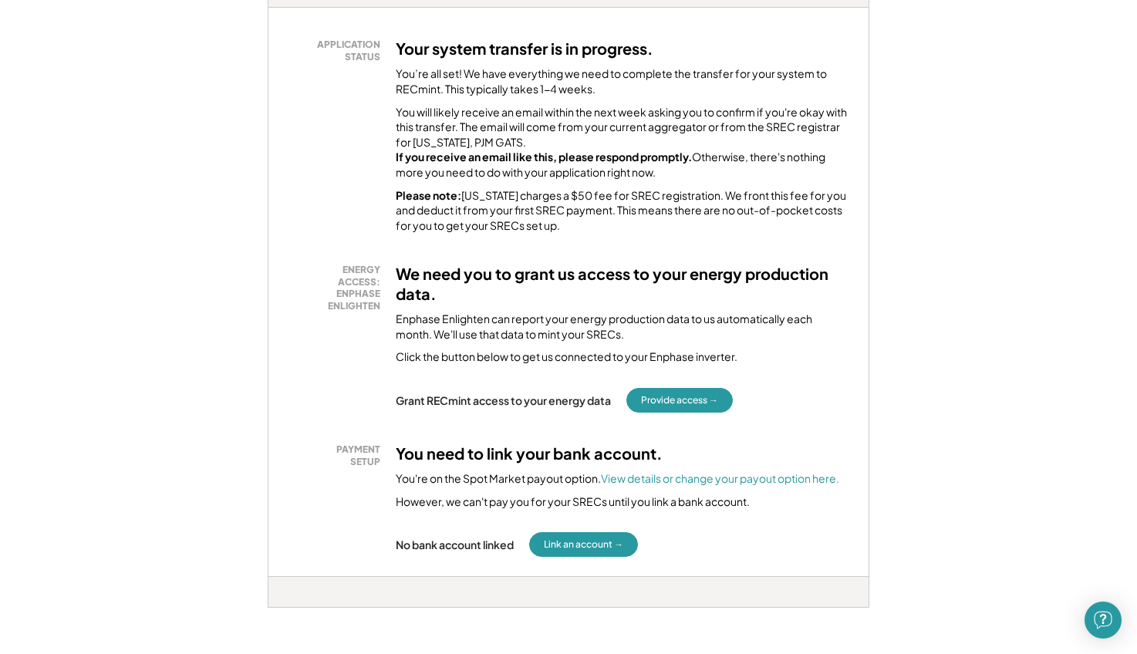
scroll to position [339, 0]
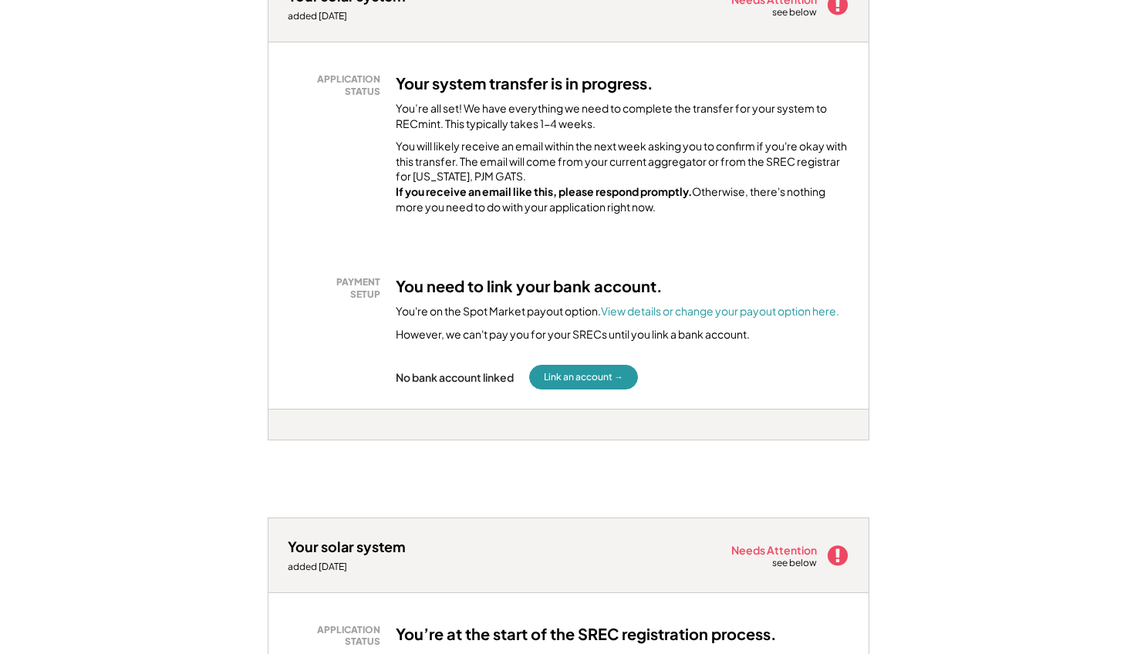
scroll to position [339, 0]
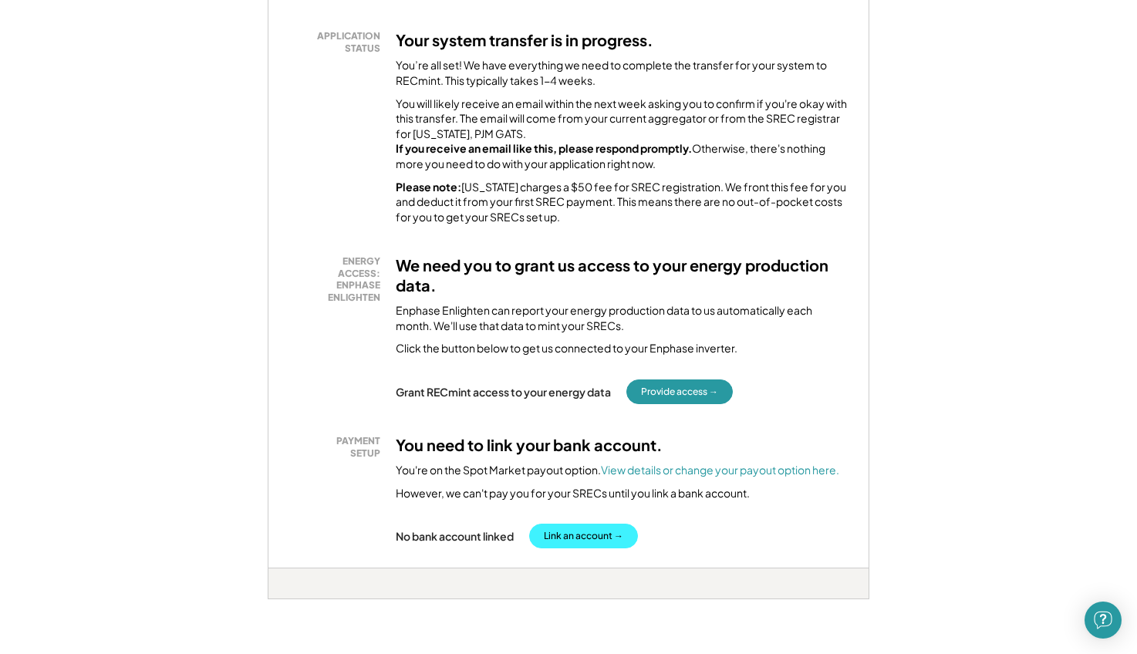
click at [598, 541] on button "Link an account →" at bounding box center [583, 536] width 109 height 25
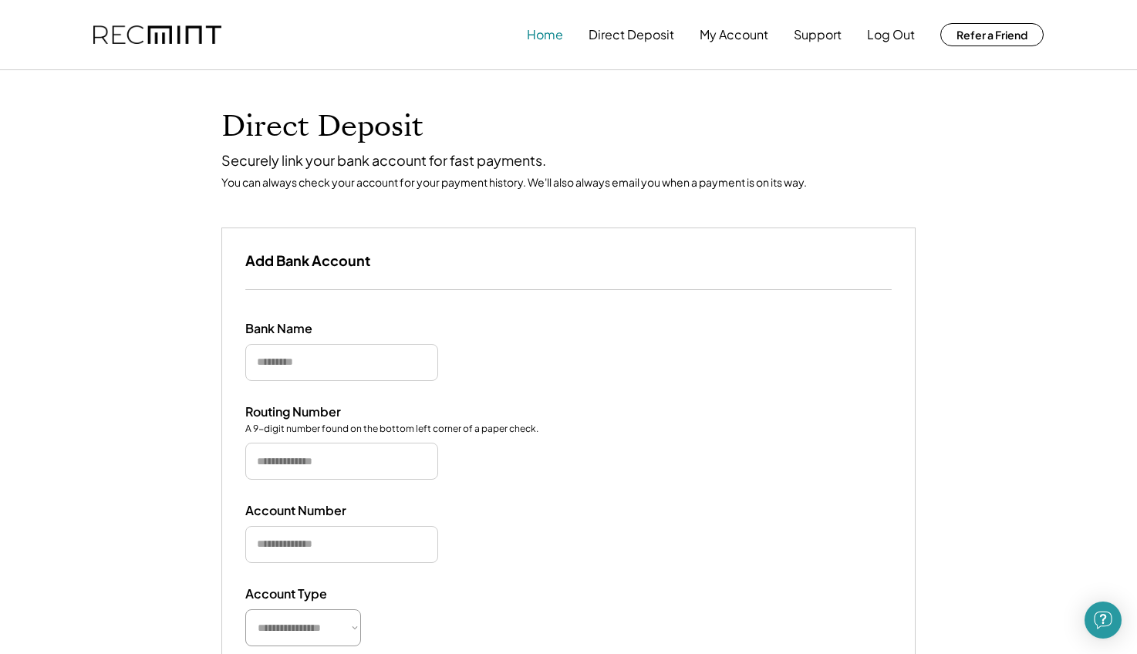
click at [543, 32] on button "Home" at bounding box center [545, 34] width 36 height 31
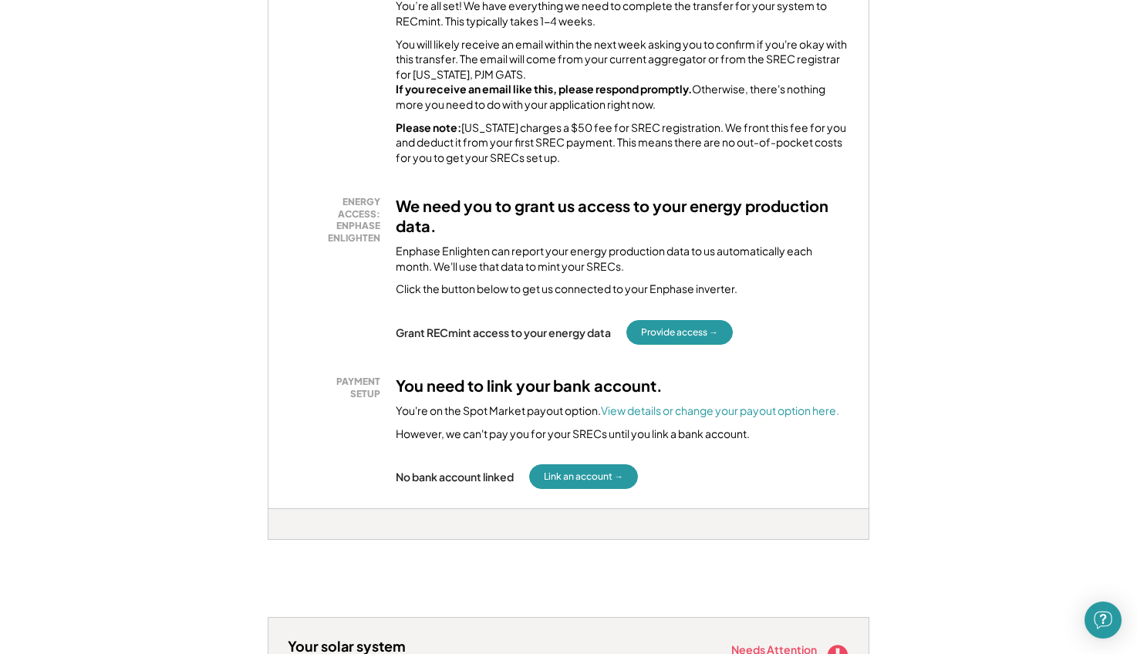
scroll to position [398, 0]
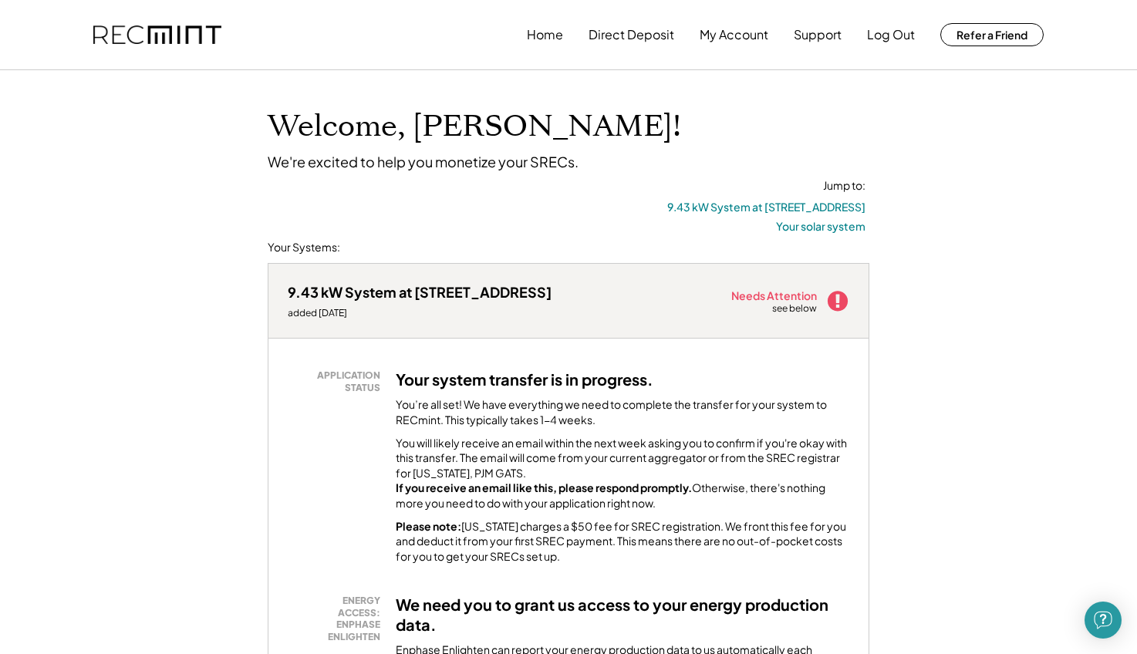
scroll to position [0, 0]
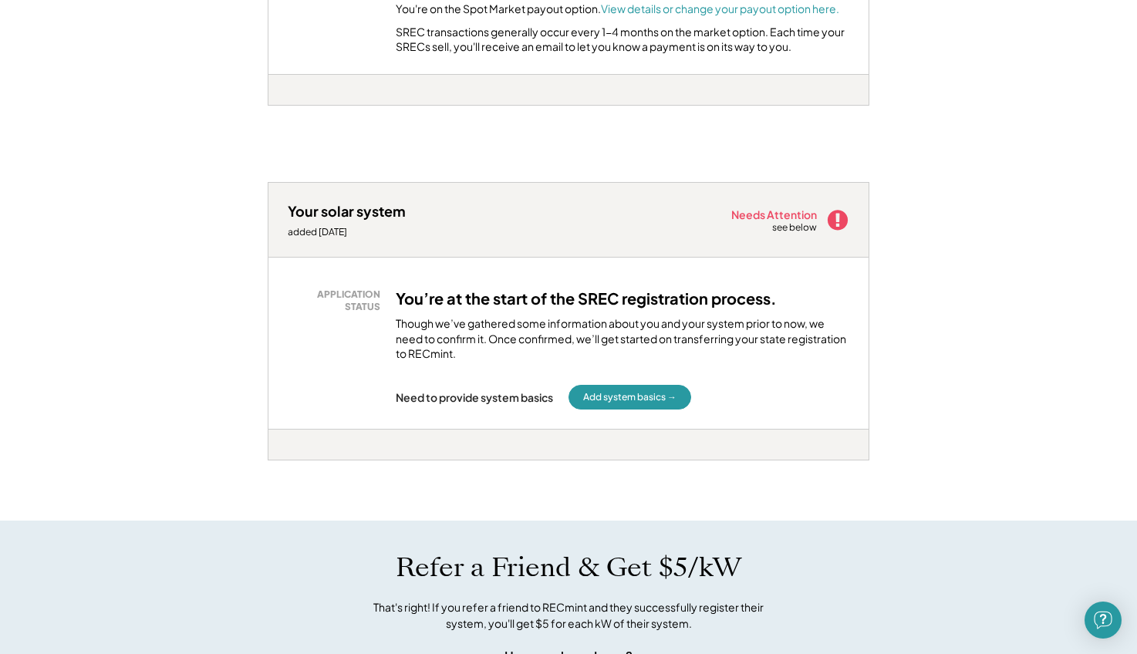
scroll to position [803, 0]
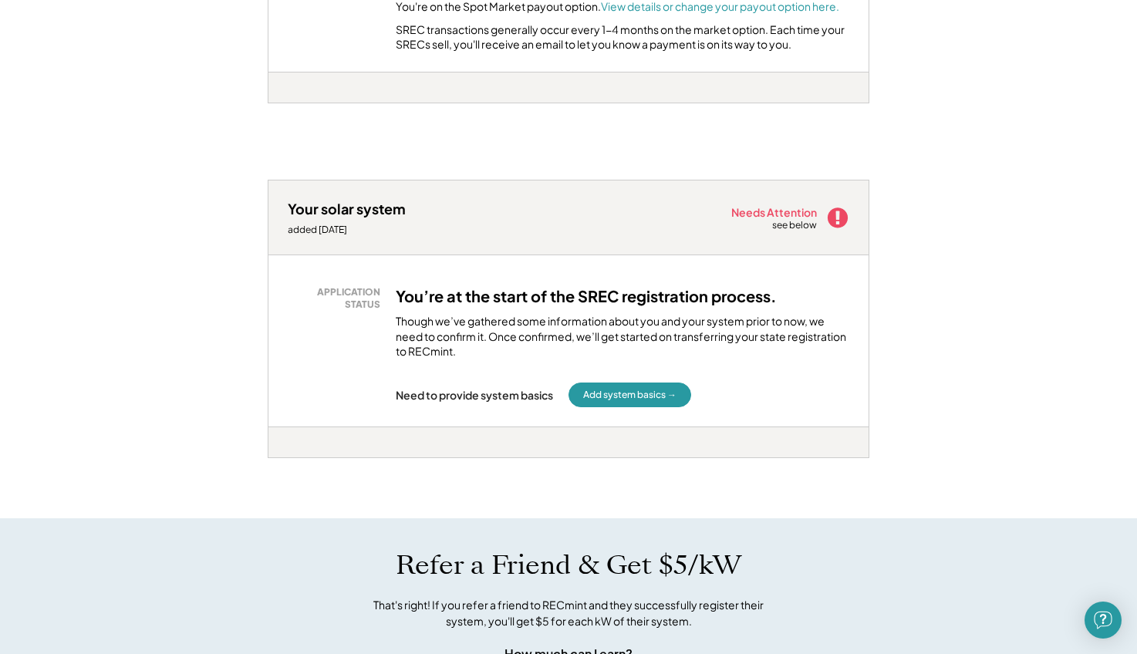
click at [956, 295] on div "Welcome, Jose! We're excited to help you monetize your SRECs. Jump to: 9.43 kW …" at bounding box center [568, 267] width 1137 height 2000
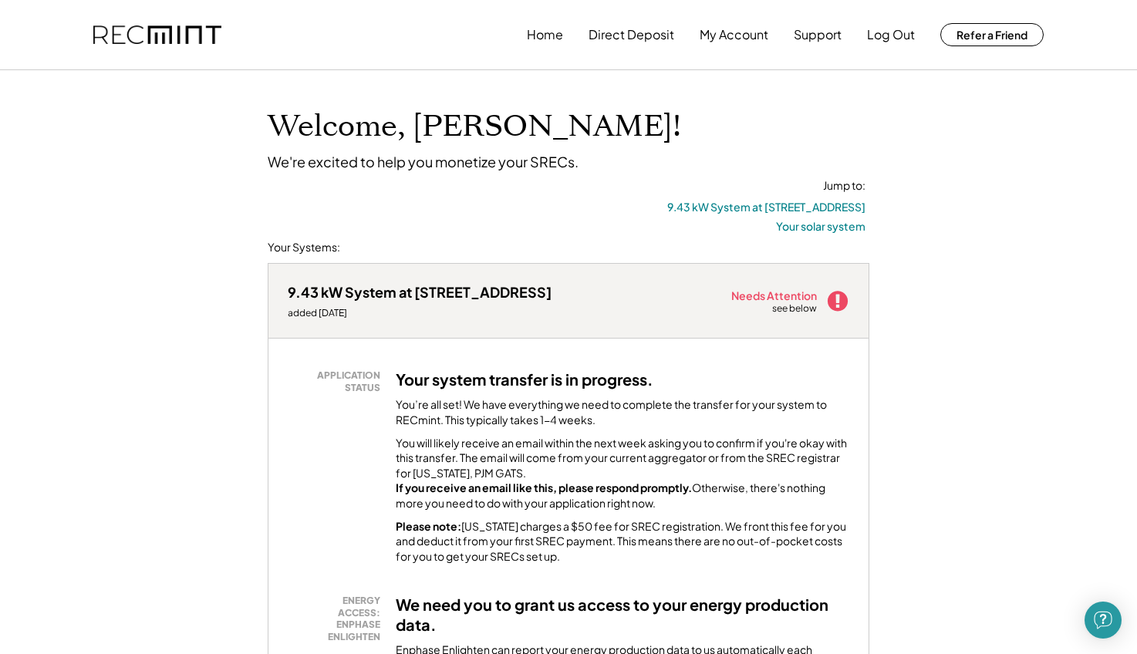
scroll to position [0, 0]
click at [1088, 48] on div "Home Direct Deposit My Account Support Log Out Refer a Friend" at bounding box center [568, 35] width 1137 height 70
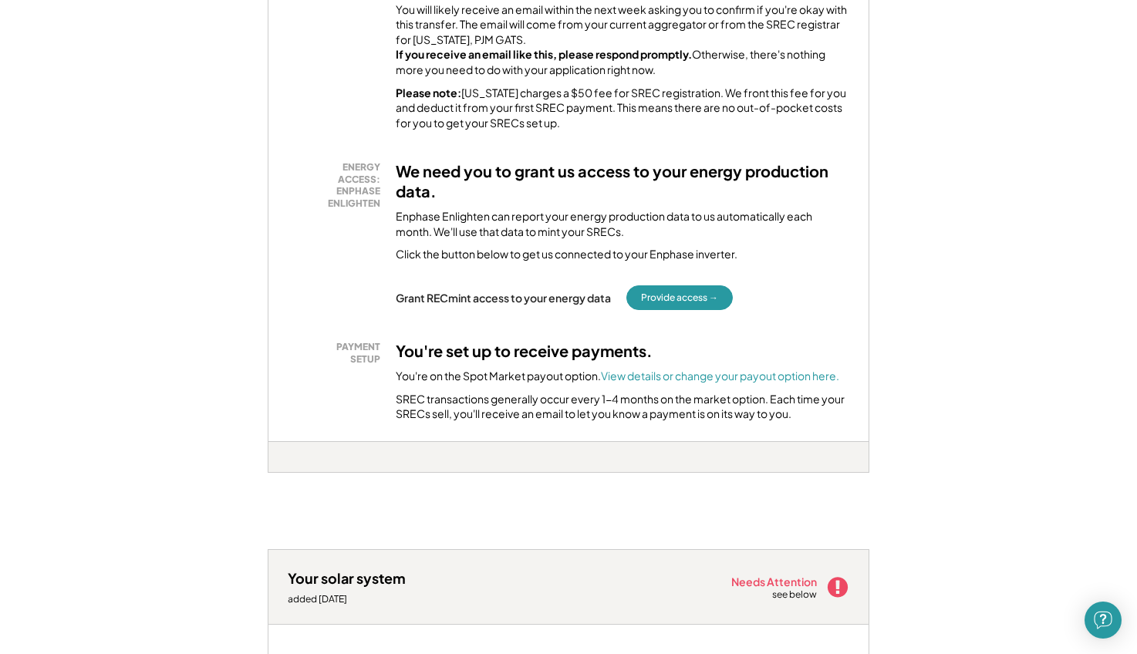
scroll to position [435, 0]
